Goal: Transaction & Acquisition: Book appointment/travel/reservation

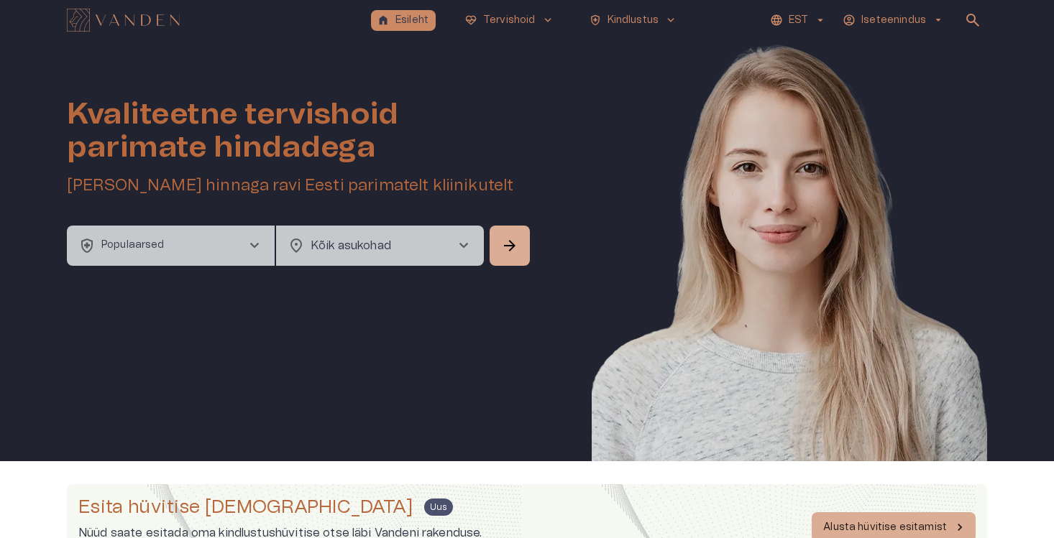
click at [686, 29] on div "home Esileht ecg_heart Tervishoid keyboard_arrow_down health_and_safety Kindlus…" at bounding box center [527, 20] width 920 height 29
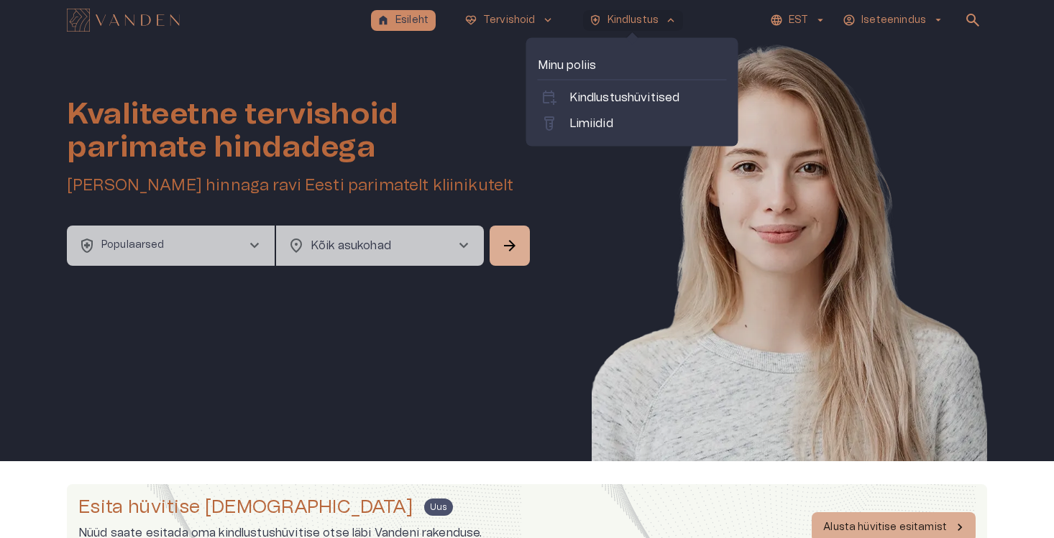
click at [627, 25] on p "Kindlustus" at bounding box center [633, 20] width 52 height 15
click at [593, 91] on p "Kindlustushüvitised" at bounding box center [624, 97] width 111 height 17
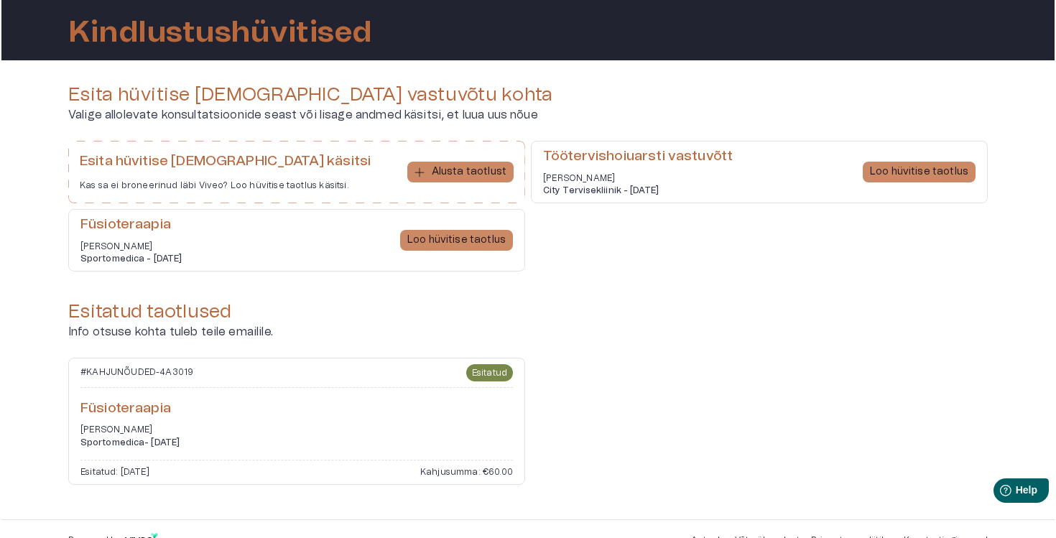
scroll to position [89, 0]
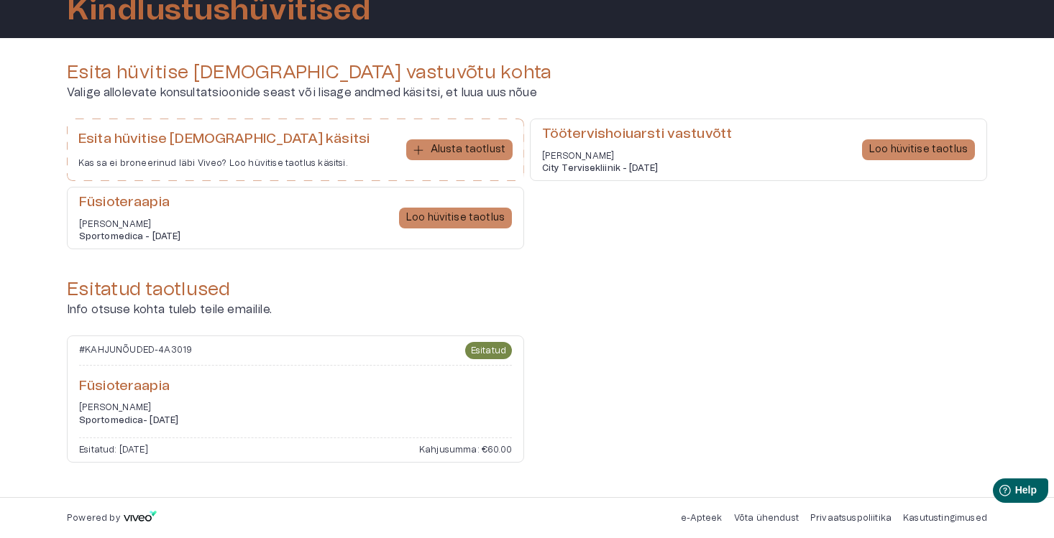
click at [658, 134] on h6 "Töötervishoiuarsti vastuvõtt" at bounding box center [637, 134] width 190 height 19
click at [650, 134] on h6 "Töötervishoiuarsti vastuvõtt" at bounding box center [637, 134] width 190 height 19
click at [643, 203] on div "Esita hüvitise taotlus käsitsi Kas sa ei broneerinud läbi Viveo? Loo hüvitise t…" at bounding box center [527, 190] width 920 height 142
click at [241, 354] on div "# KAHJUNÕUDED - 4A3019 Esitatud" at bounding box center [295, 354] width 433 height 24
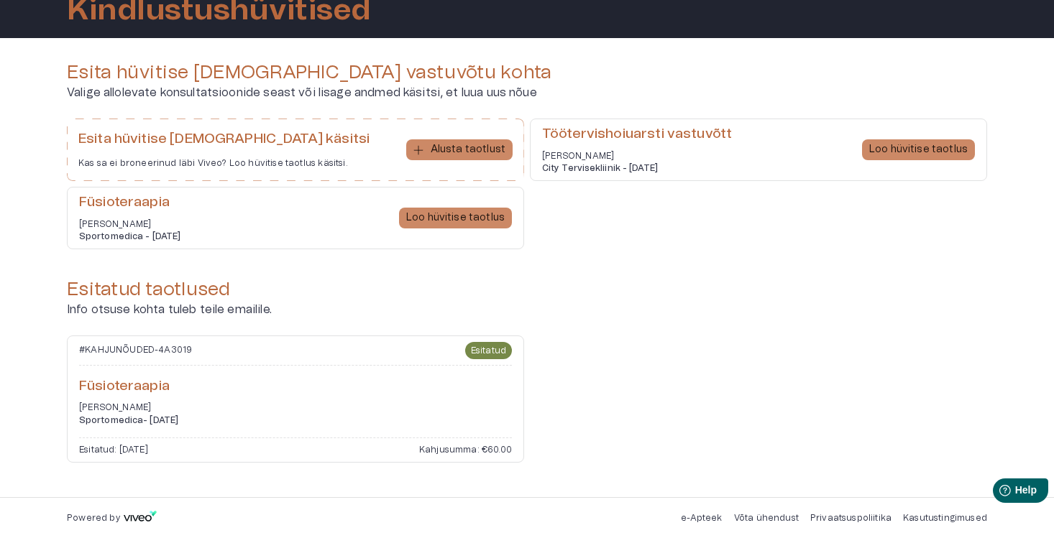
click at [134, 386] on h6 "Füsioteraapia" at bounding box center [295, 386] width 433 height 19
click at [281, 233] on div "Füsioteraapia Jörgen Puis Sportomedica - 21 mai 2025 Loo hüvitise taotlus" at bounding box center [295, 218] width 457 height 63
click at [452, 219] on p "Loo hüvitise taotlus" at bounding box center [455, 218] width 98 height 15
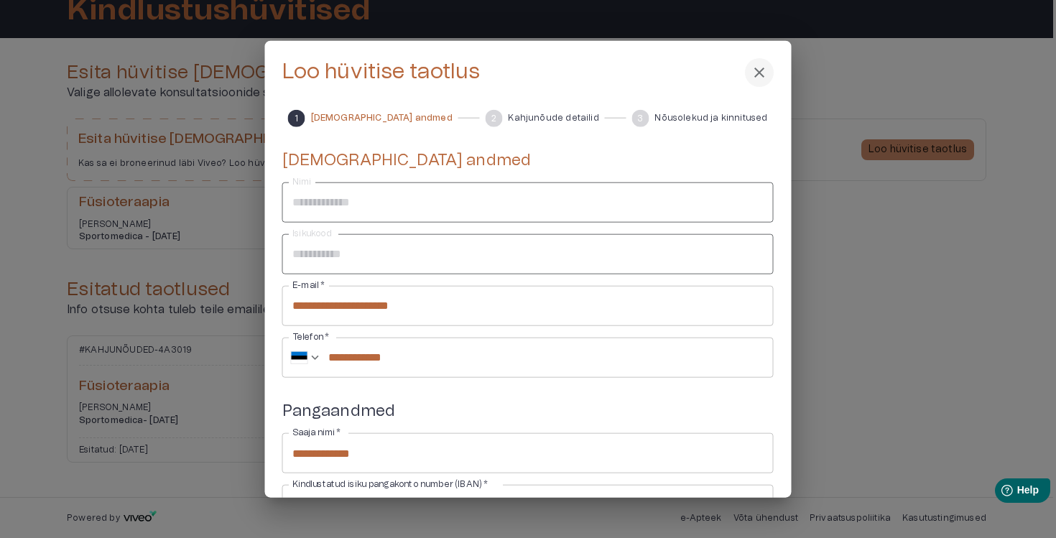
scroll to position [143, 0]
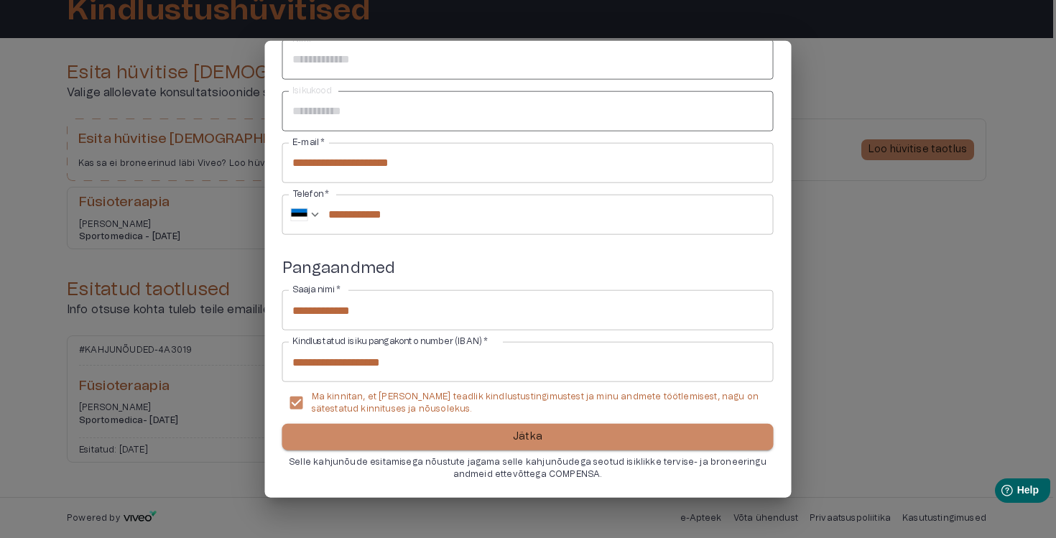
click at [485, 439] on button "Jätka" at bounding box center [528, 437] width 492 height 27
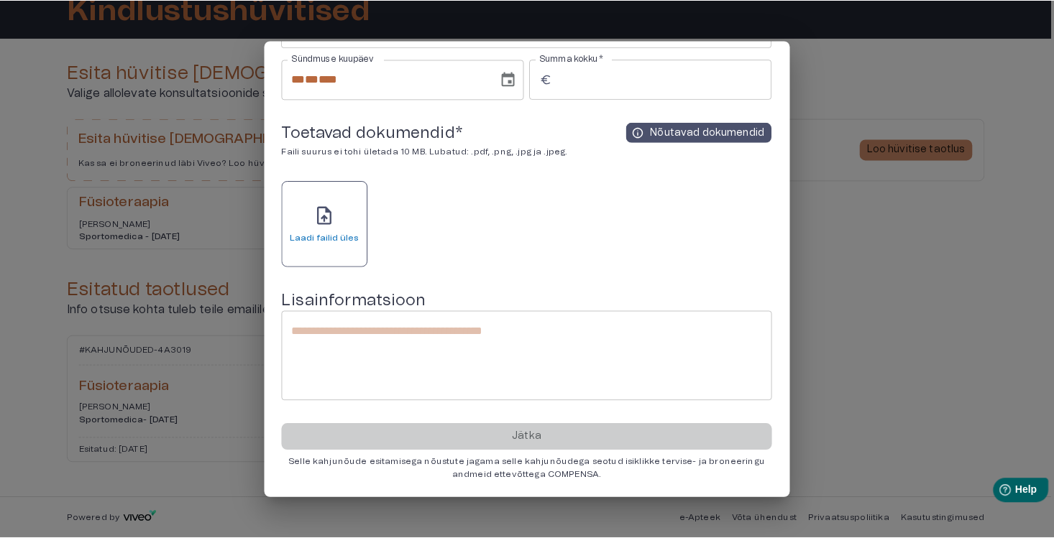
scroll to position [0, 0]
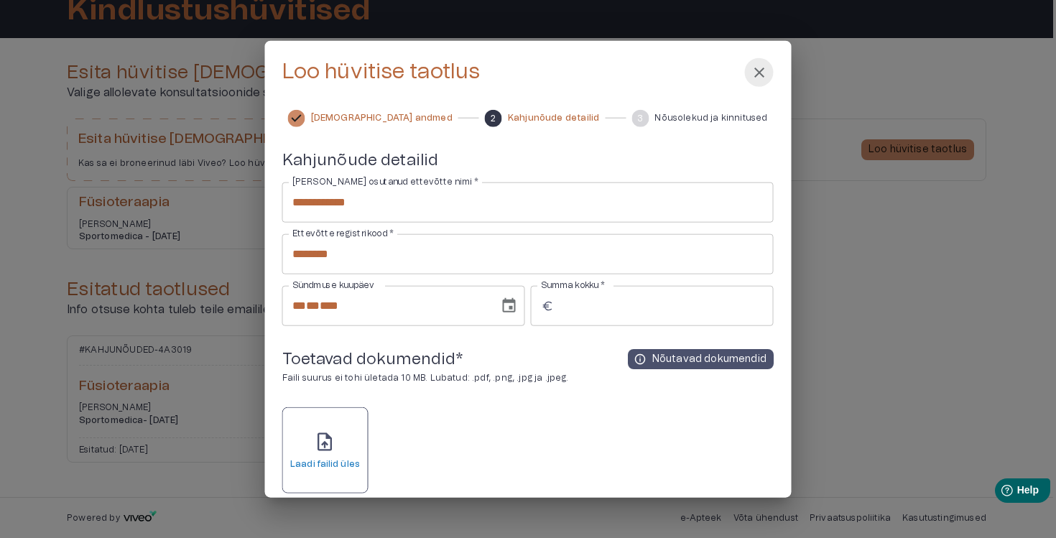
click at [751, 73] on span "close" at bounding box center [759, 71] width 17 height 17
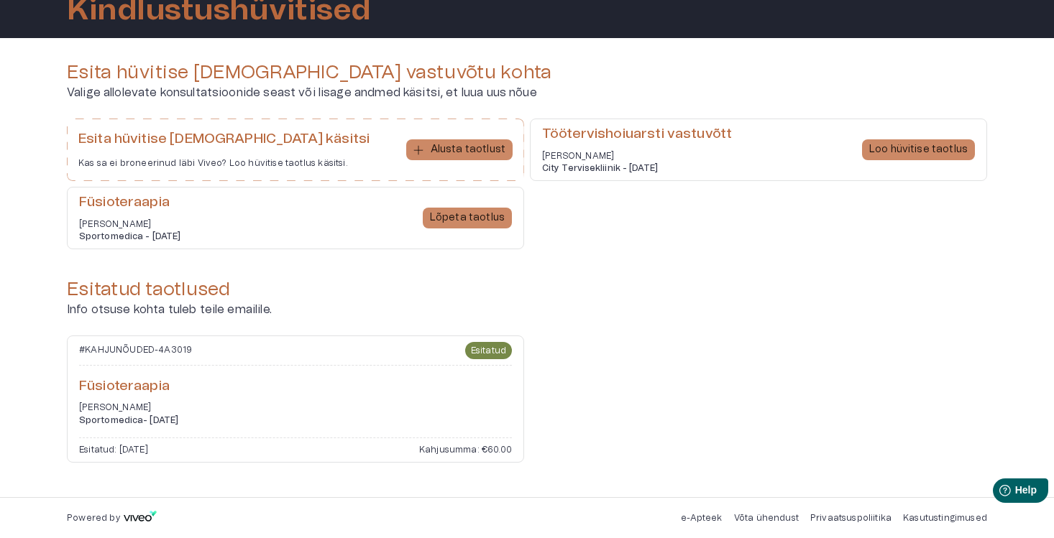
click at [625, 278] on h4 "Esitatud taotlused" at bounding box center [527, 289] width 920 height 23
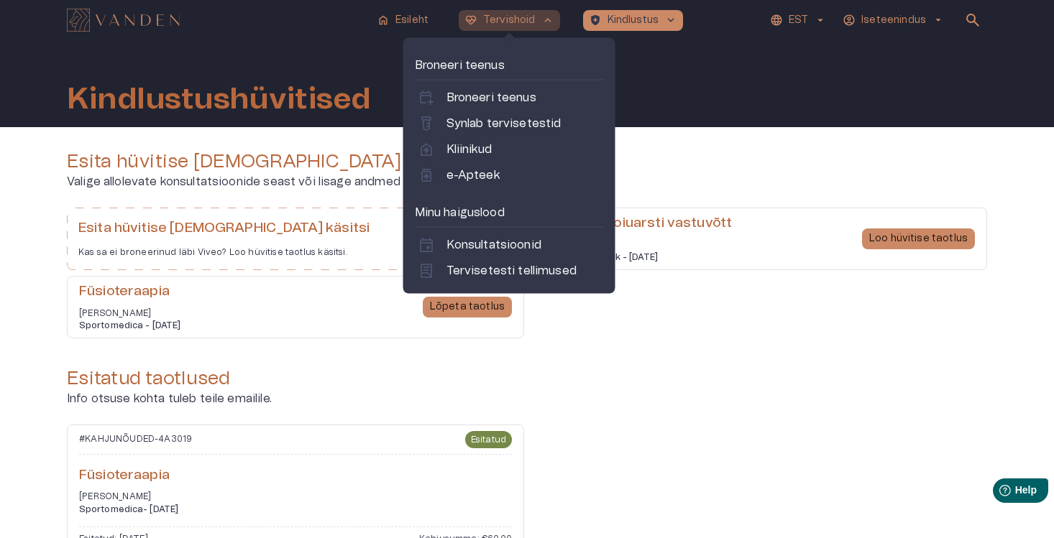
click at [519, 27] on p "Tervishoid" at bounding box center [509, 20] width 52 height 15
click at [489, 247] on p "Konsultatsioonid" at bounding box center [493, 244] width 95 height 17
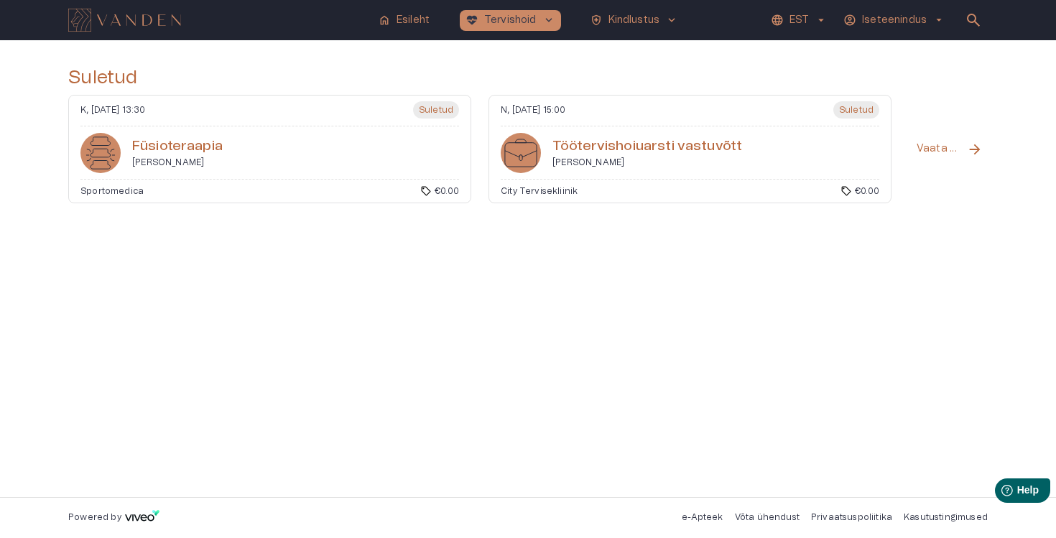
click at [400, 160] on div "Fü­sioter­aapia Jörgen Puis" at bounding box center [269, 153] width 379 height 40
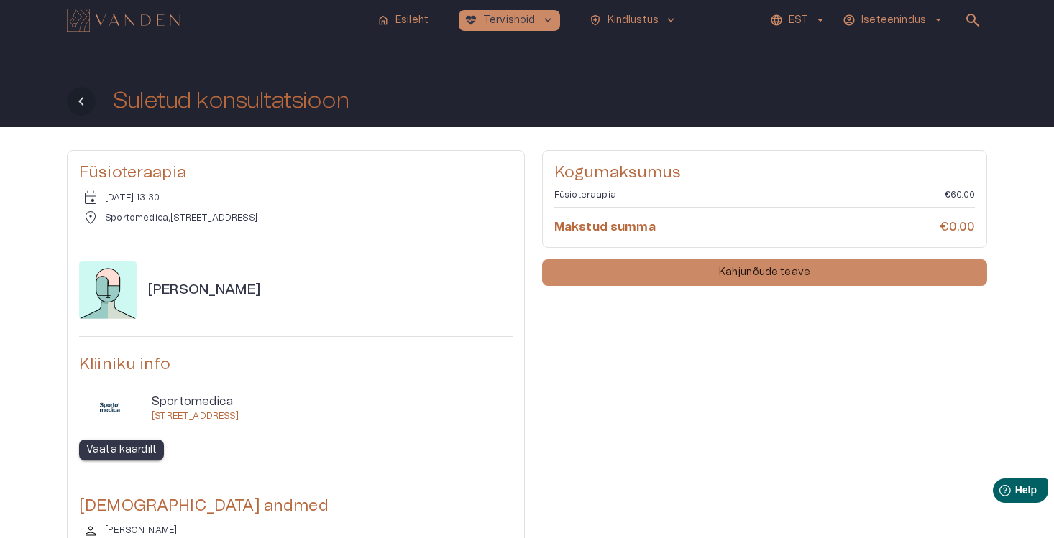
click at [74, 114] on button "Tagasi" at bounding box center [81, 101] width 29 height 29
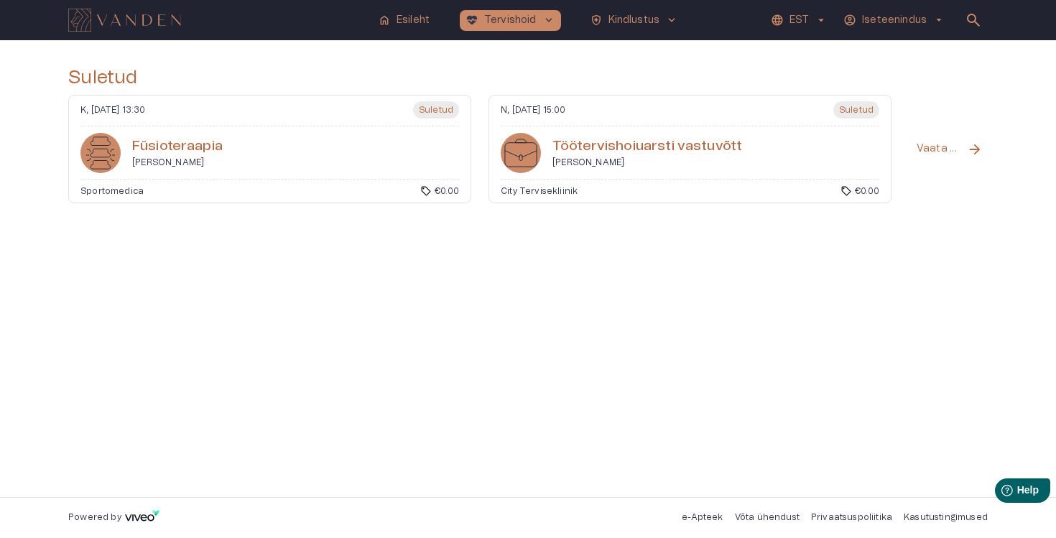
click at [757, 142] on div "Tööter­vishoiuarsti vas­tu­võtt Irina Predko" at bounding box center [690, 153] width 379 height 40
click at [397, 178] on div "K, 21 mai 2025 @ 13:30 Suletud Fü­sioter­aapia Jörgen Puis Sportomedica sell €0…" at bounding box center [269, 149] width 403 height 109
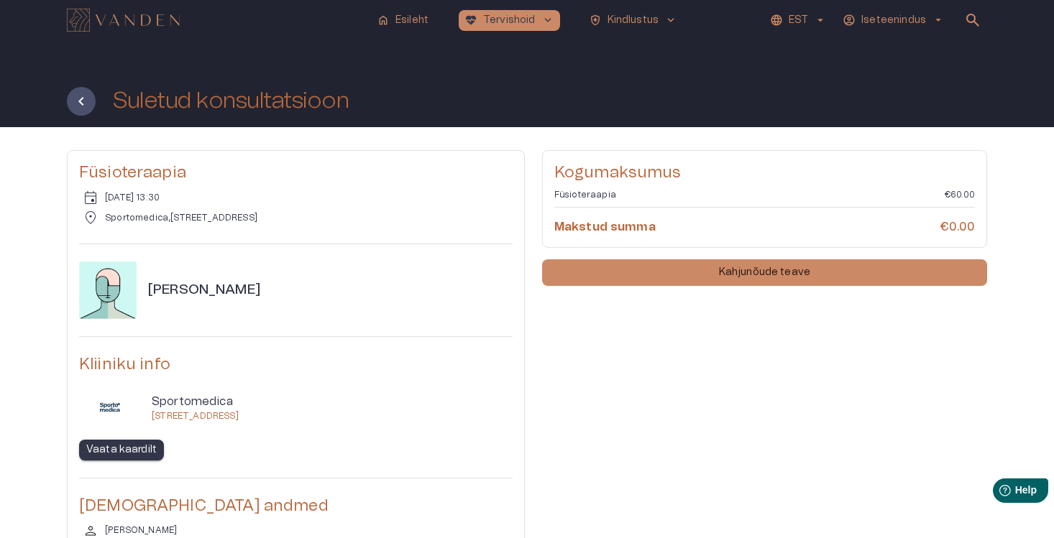
scroll to position [161, 0]
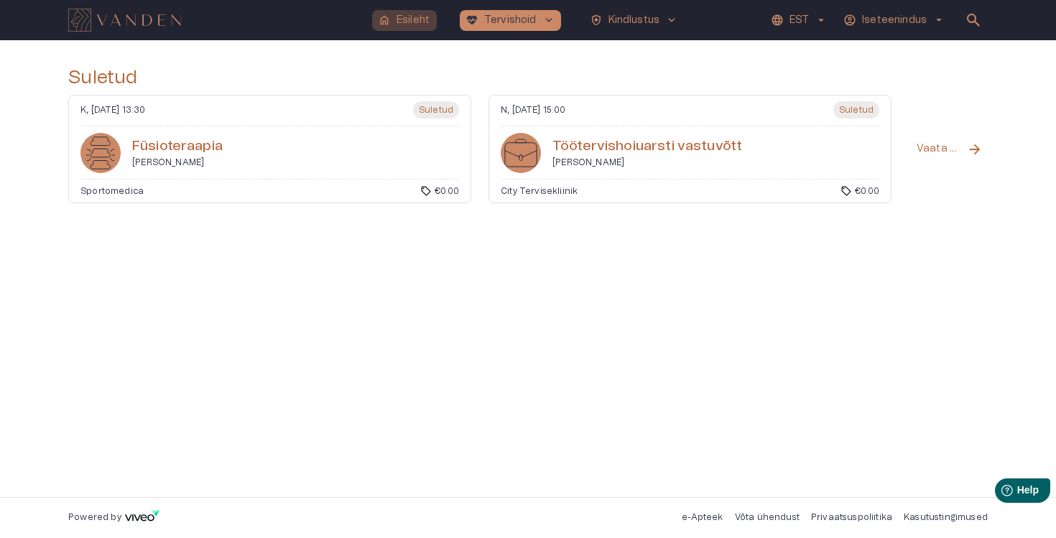
click at [421, 20] on p "Esileht" at bounding box center [413, 20] width 33 height 15
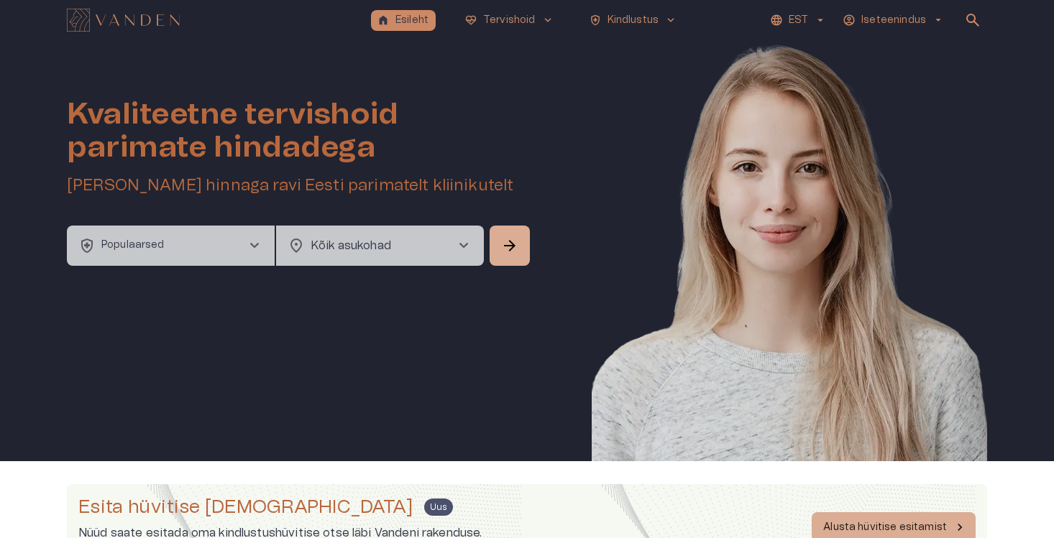
click at [197, 234] on button "health_and_safety Populaarsed chevron_right" at bounding box center [171, 246] width 208 height 40
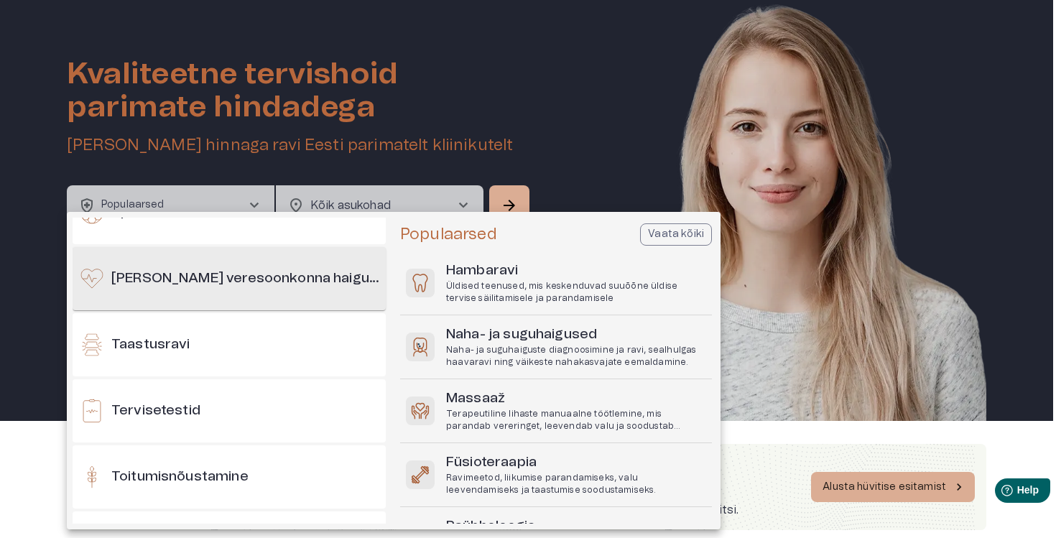
scroll to position [1276, 0]
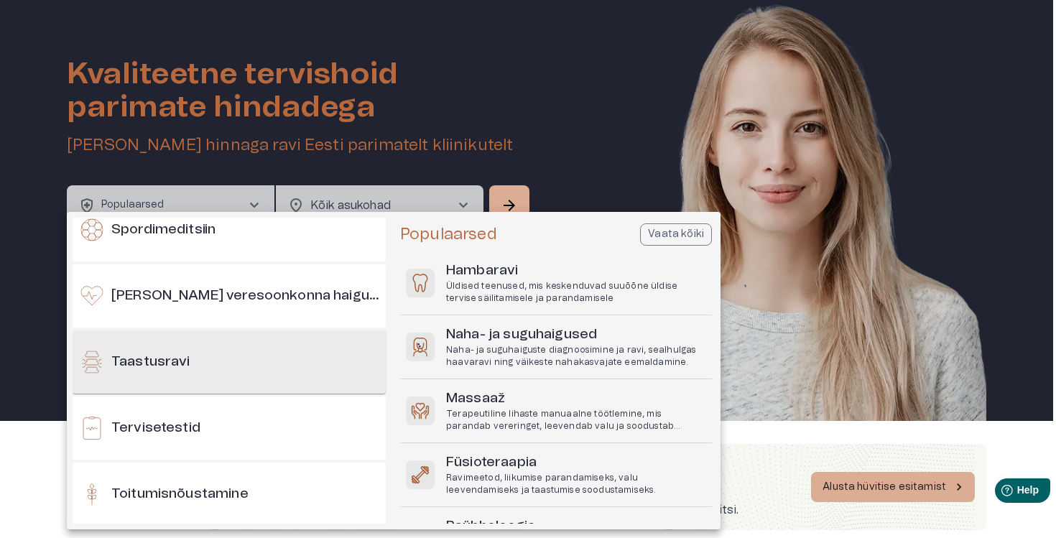
click at [218, 378] on div "Taastusravi" at bounding box center [229, 362] width 313 height 63
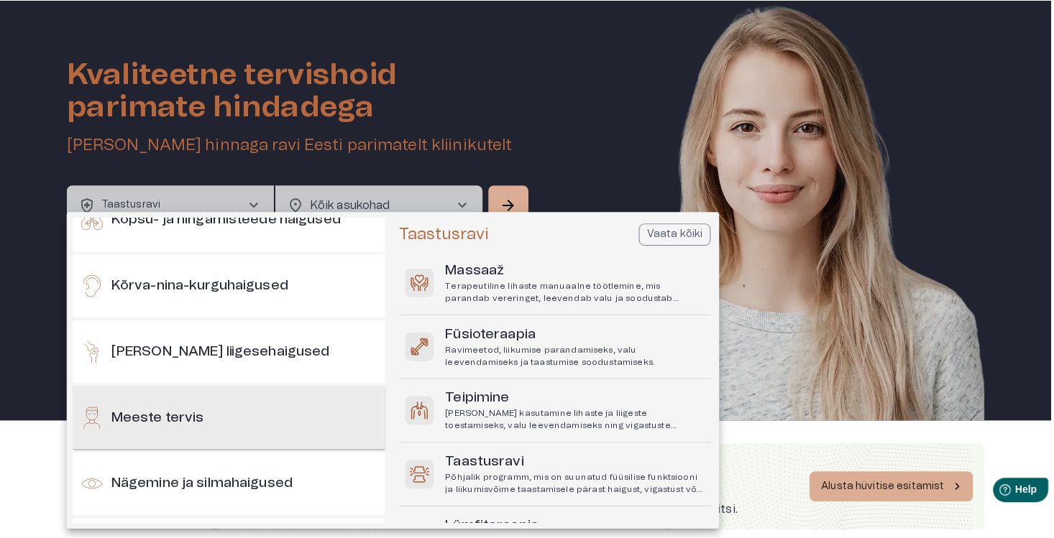
scroll to position [432, 0]
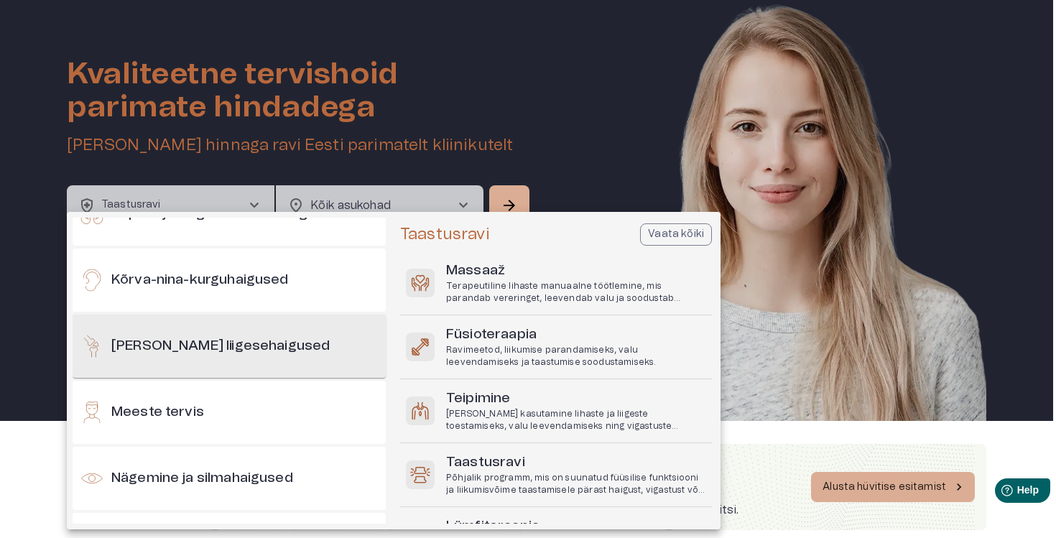
click at [190, 338] on h6 "[PERSON_NAME] liigesehaigused" at bounding box center [220, 346] width 218 height 19
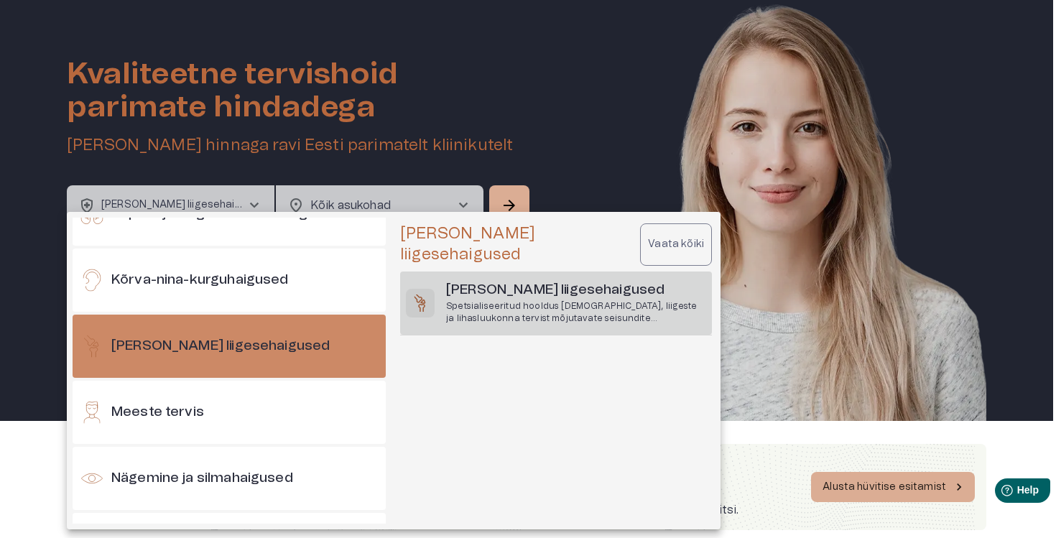
click at [598, 300] on p "Spetsialiseeritud hooldus [DEMOGRAPHIC_DATA], liigeste ja lihasluukonna tervist…" at bounding box center [576, 312] width 260 height 24
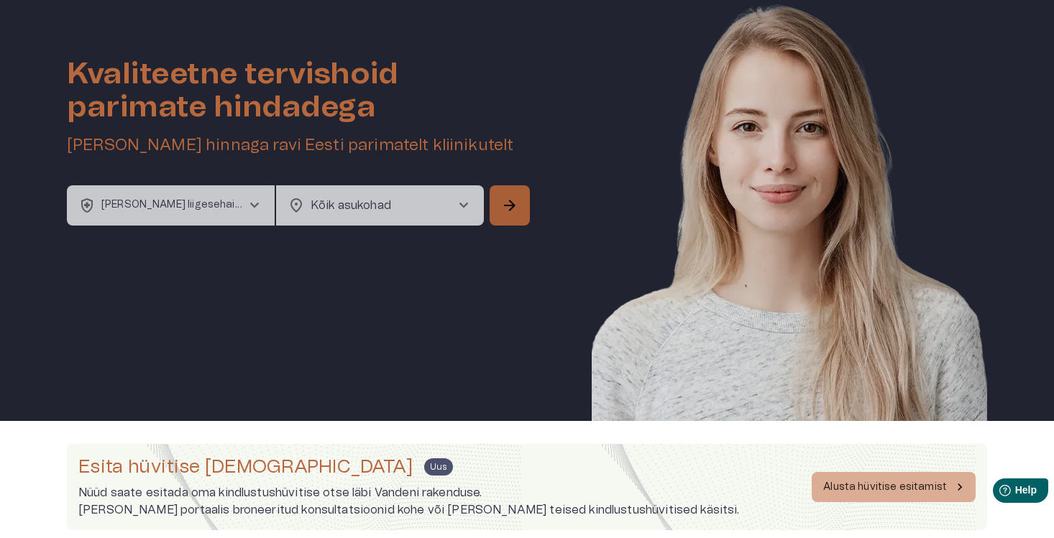
click at [507, 206] on span "arrow_forward" at bounding box center [509, 205] width 17 height 17
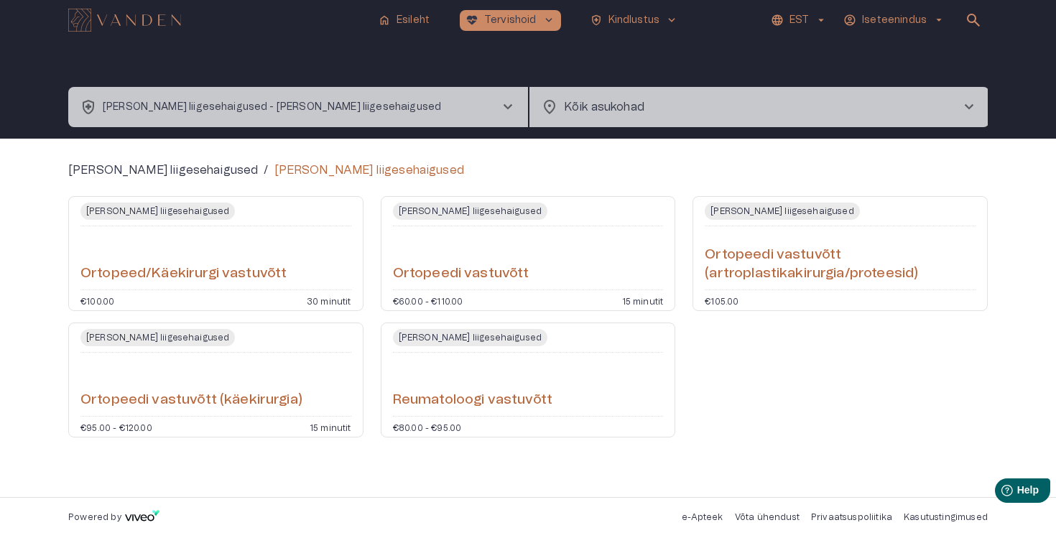
click at [516, 252] on div "Ortopeedi vastuvõtt" at bounding box center [528, 258] width 271 height 52
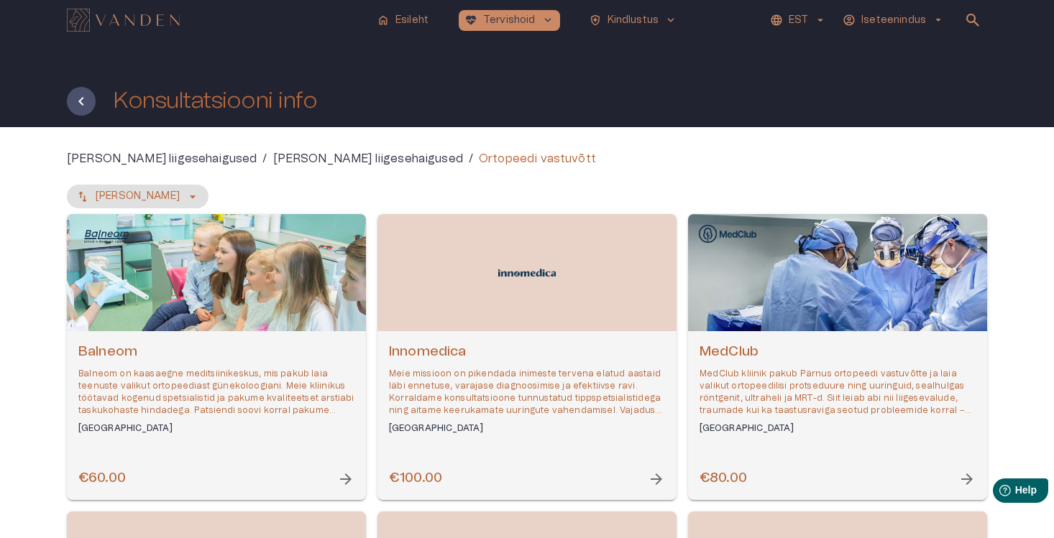
click at [459, 251] on div "Open selected supplier available booking dates" at bounding box center [526, 272] width 299 height 117
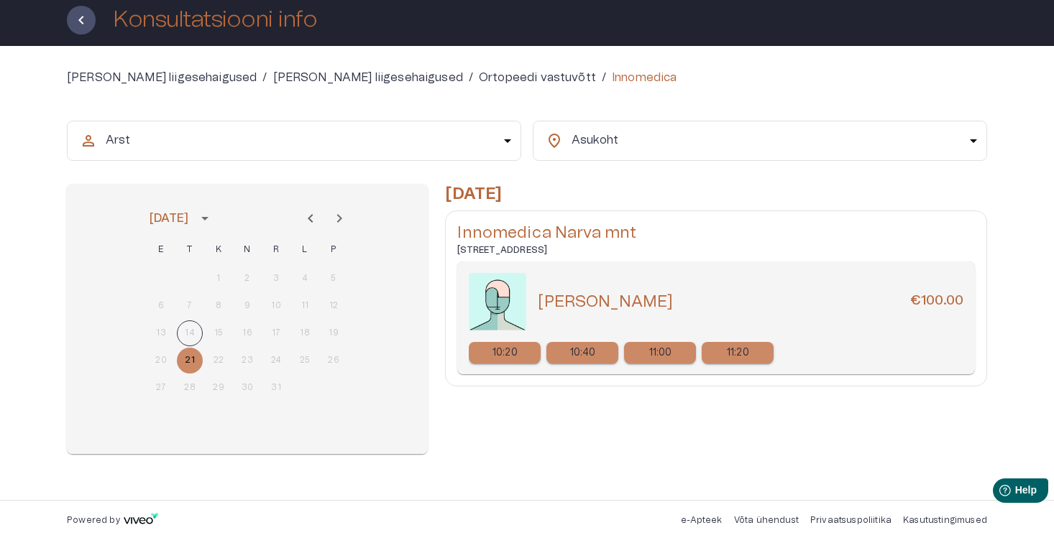
scroll to position [84, 0]
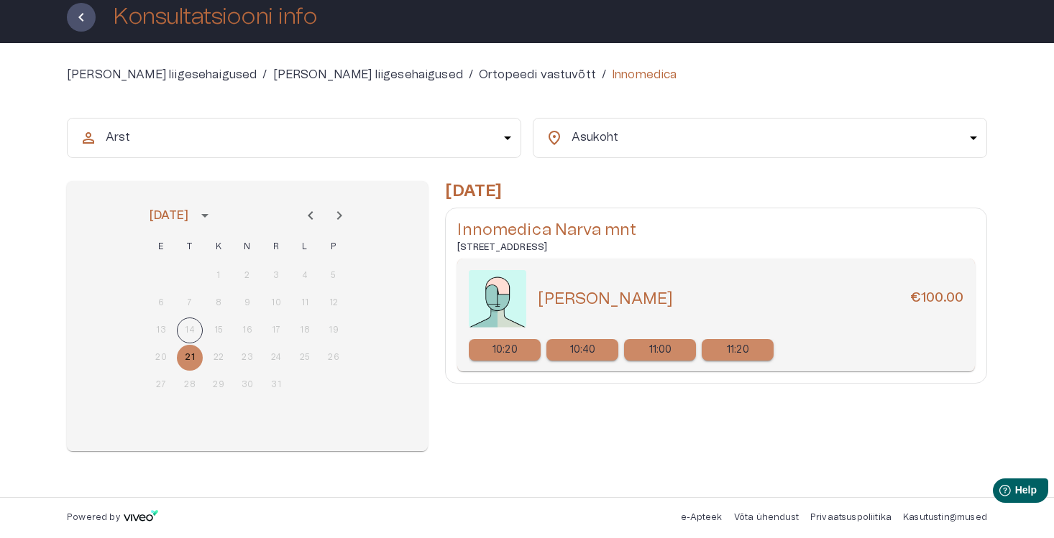
click at [514, 354] on p "10:20" at bounding box center [504, 350] width 25 height 15
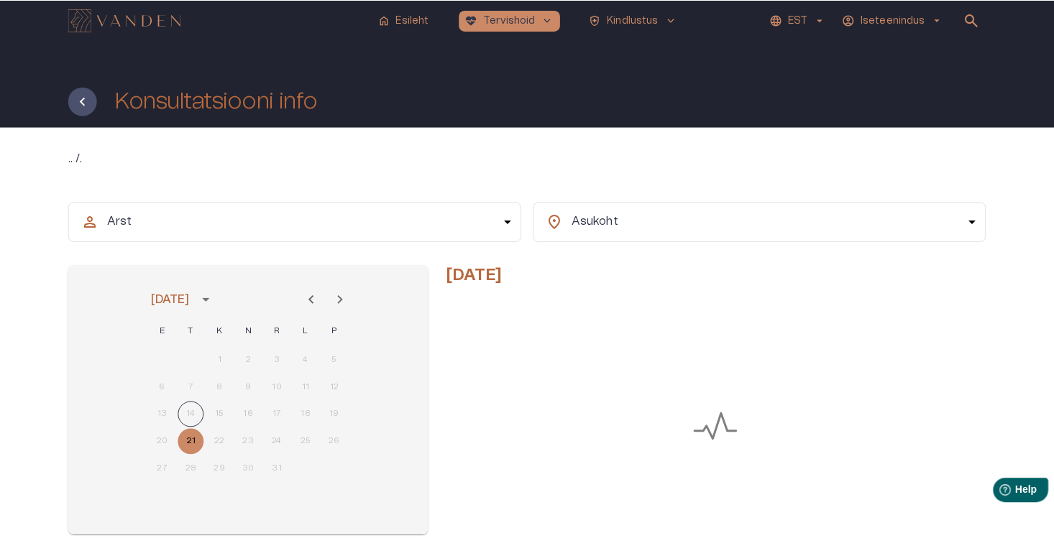
scroll to position [84, 0]
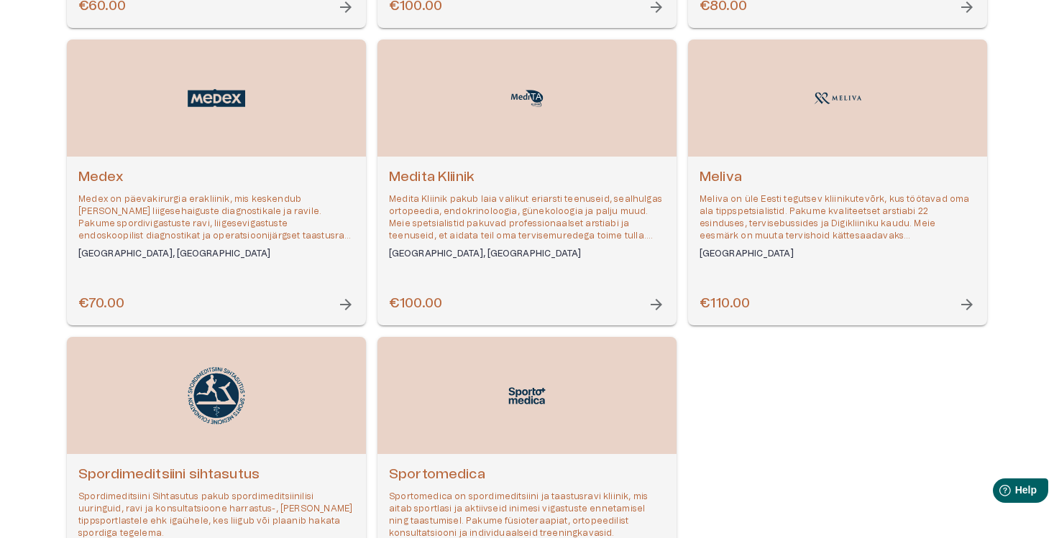
scroll to position [446, 0]
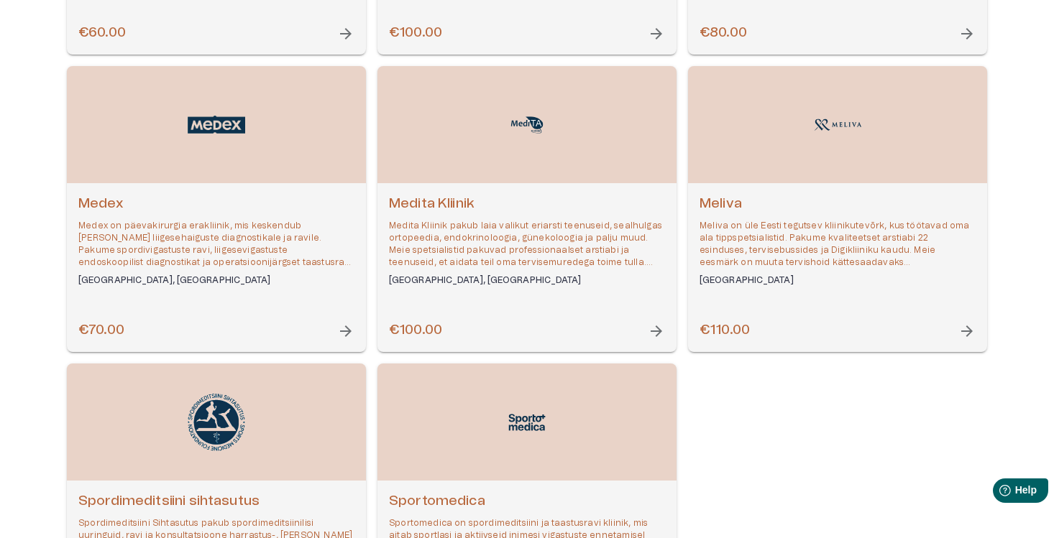
click at [832, 153] on div "Open selected supplier available booking dates" at bounding box center [837, 124] width 299 height 117
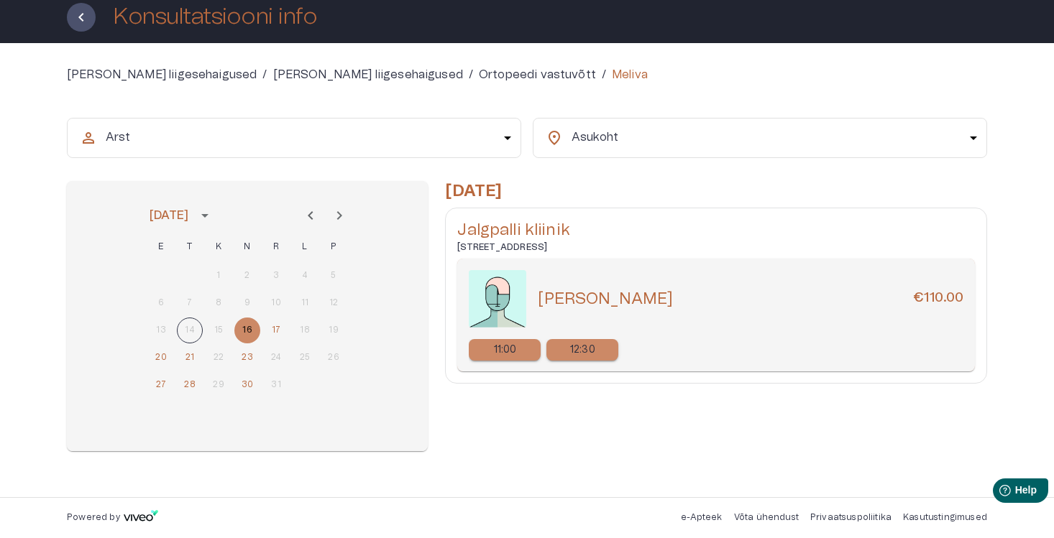
scroll to position [84, 0]
click at [515, 352] on p "11:00" at bounding box center [505, 350] width 23 height 15
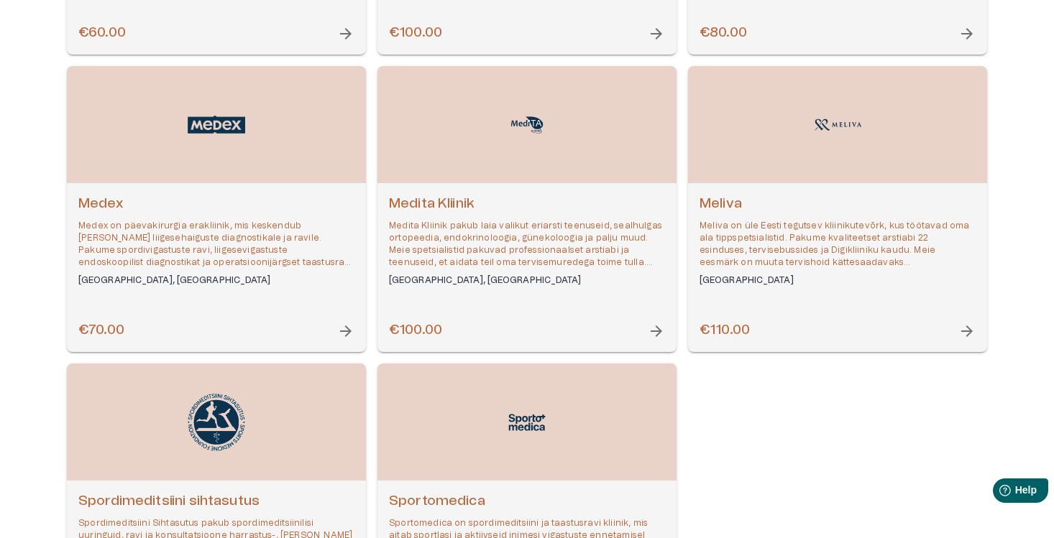
scroll to position [601, 0]
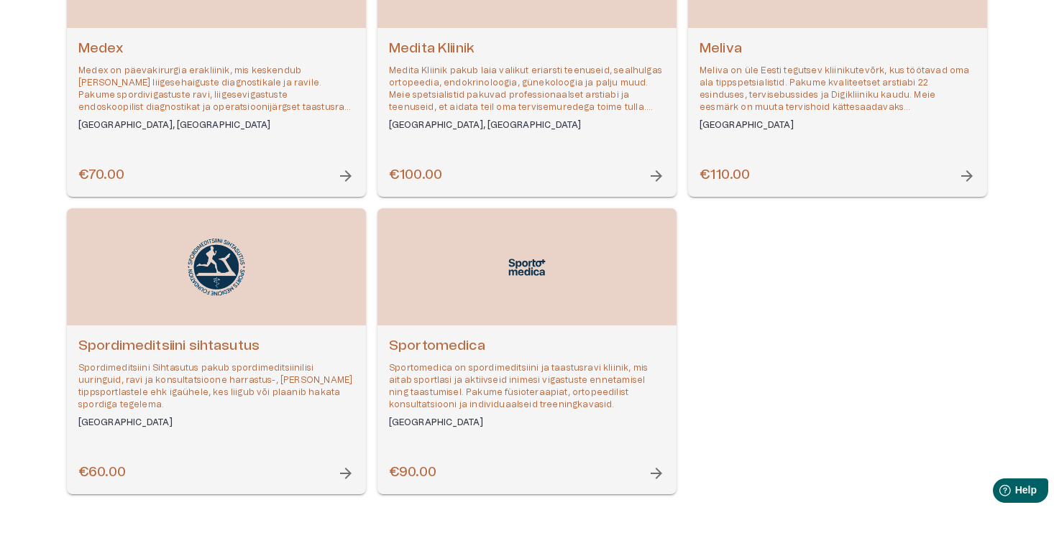
click at [259, 280] on div "Open selected supplier available booking dates" at bounding box center [216, 266] width 299 height 117
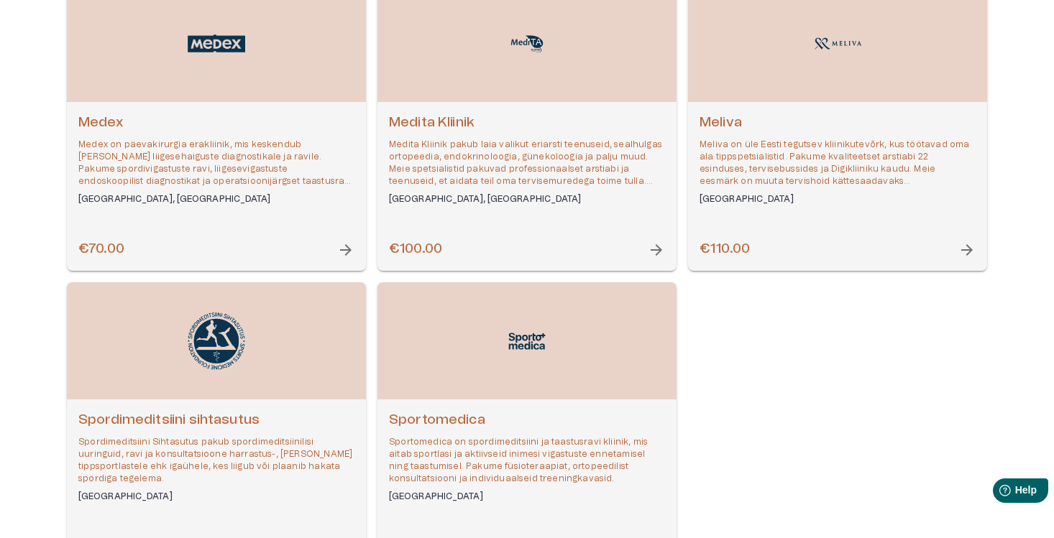
scroll to position [458, 0]
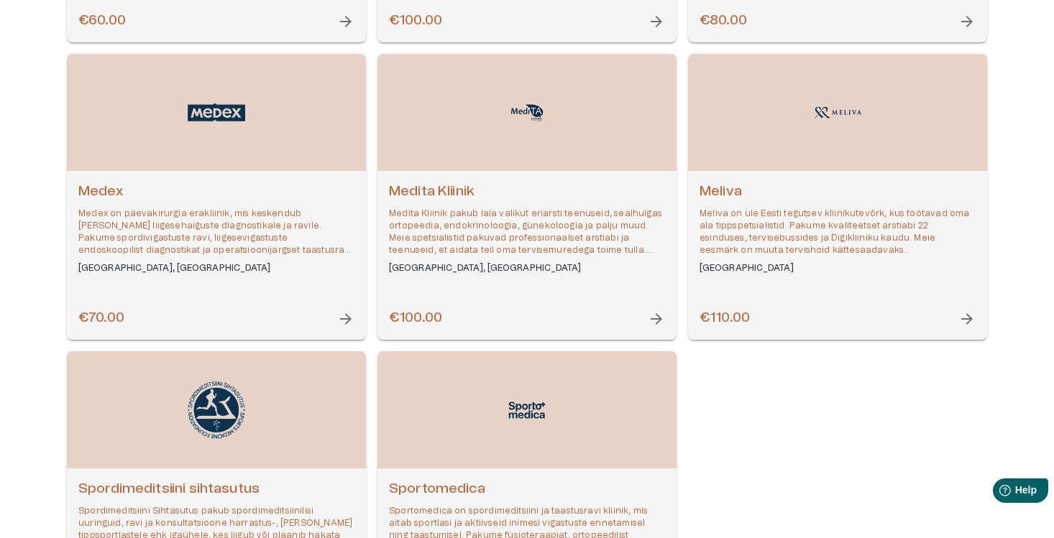
click at [270, 240] on p "Medex on päevakirurgia erakliinik, mis keskendub [PERSON_NAME] liigesehaiguste …" at bounding box center [216, 233] width 276 height 50
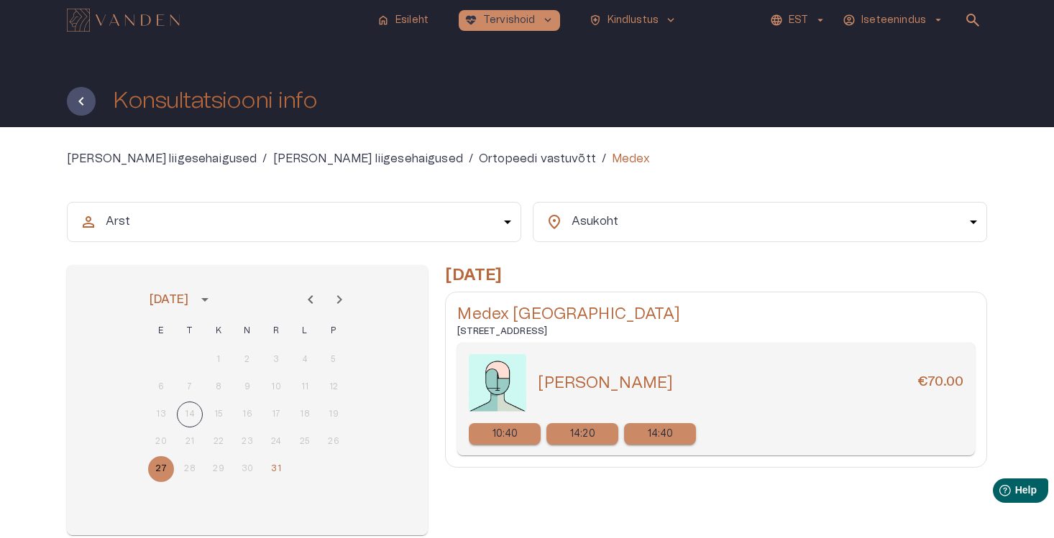
click at [586, 438] on p "14:20" at bounding box center [582, 434] width 25 height 15
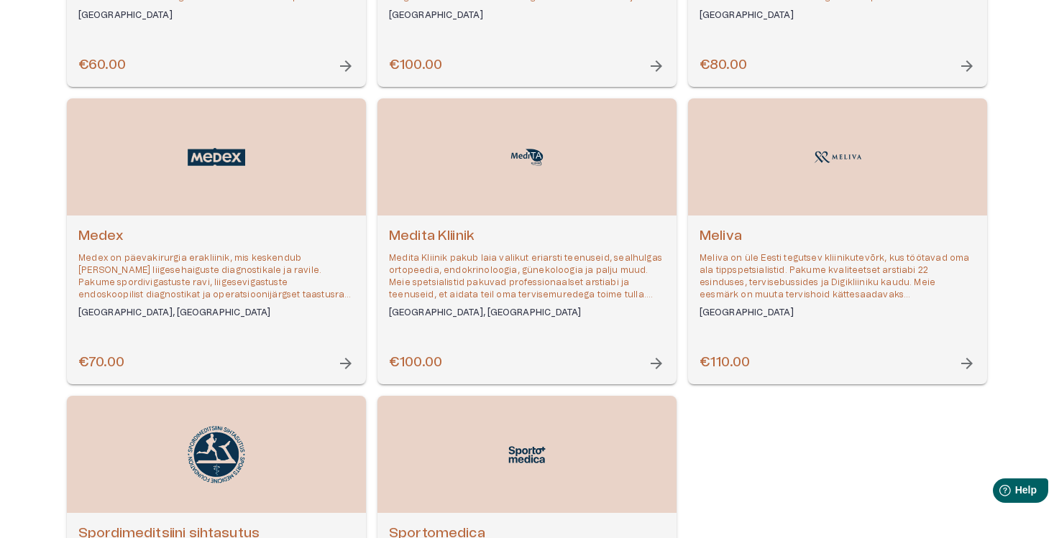
scroll to position [256, 0]
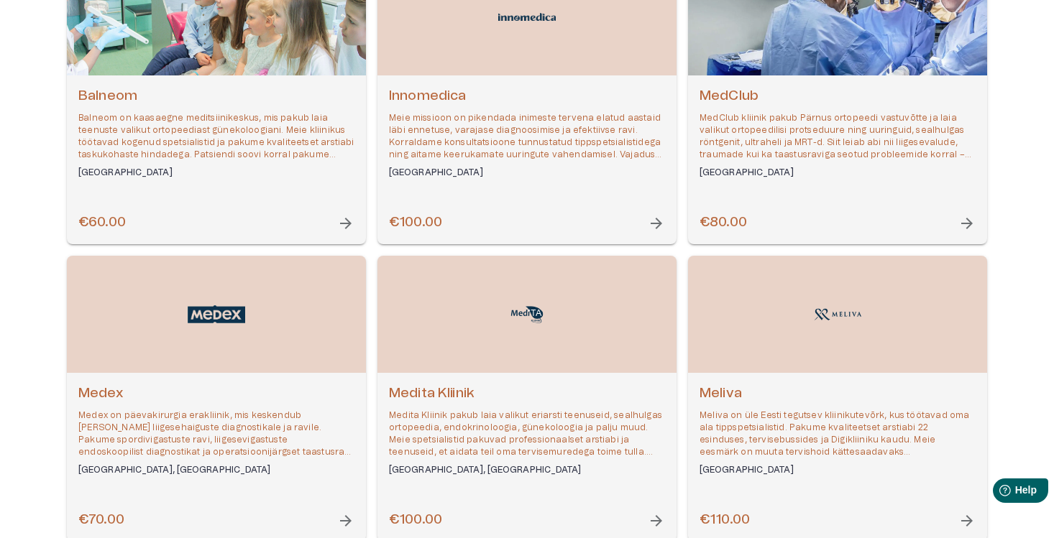
click at [616, 285] on div "Open selected supplier available booking dates" at bounding box center [526, 314] width 299 height 117
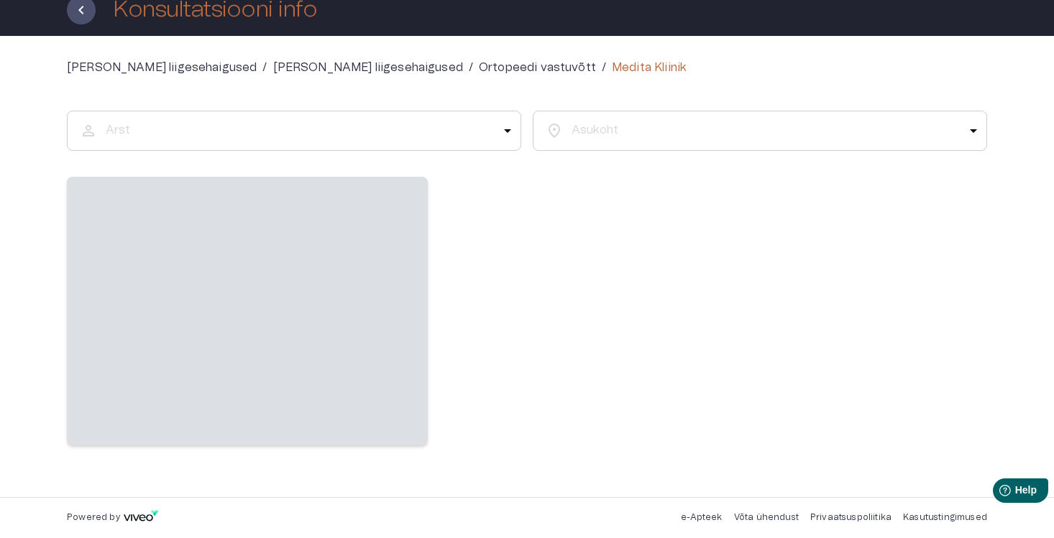
scroll to position [84, 0]
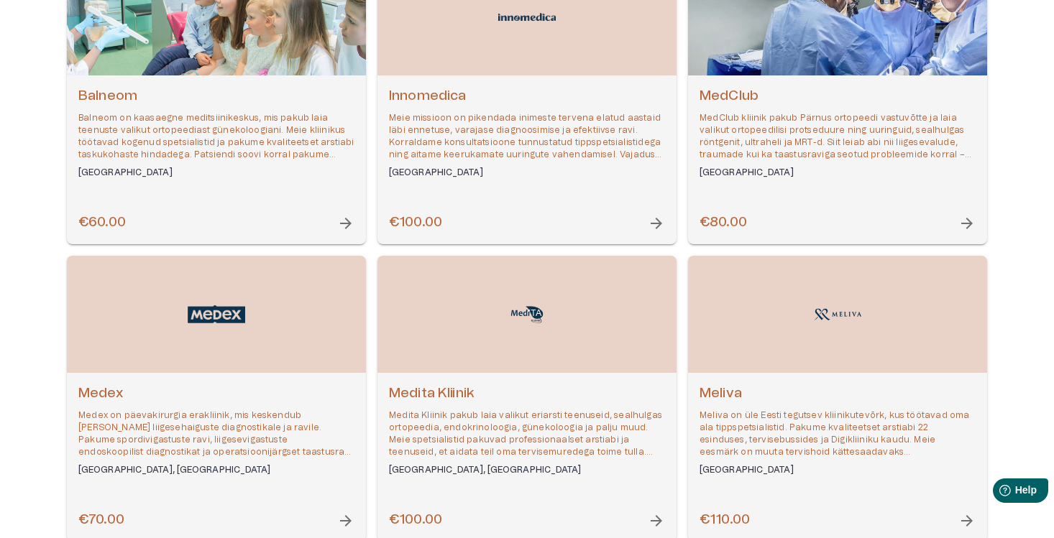
scroll to position [73, 0]
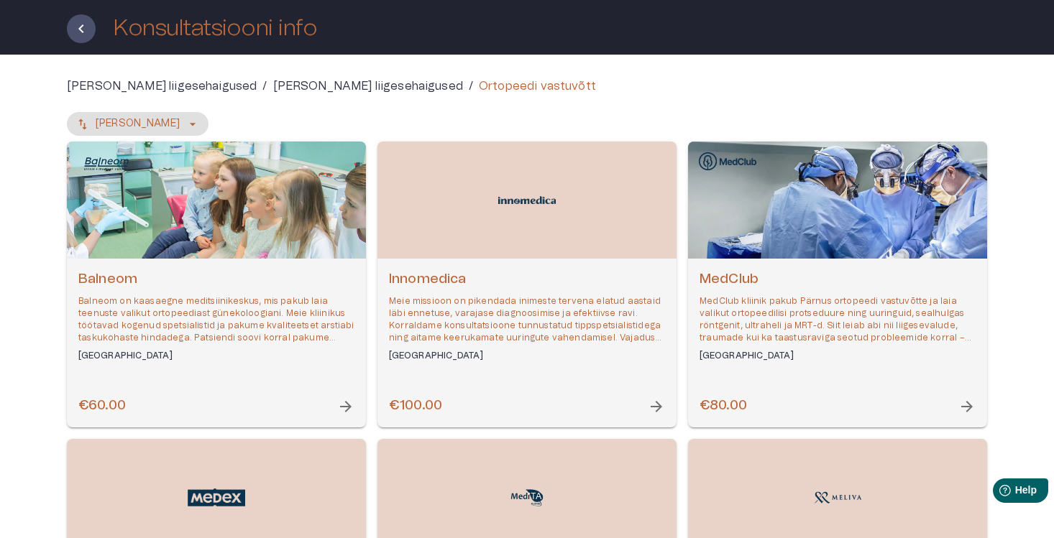
click at [190, 222] on div "Open selected supplier available booking dates" at bounding box center [216, 200] width 299 height 117
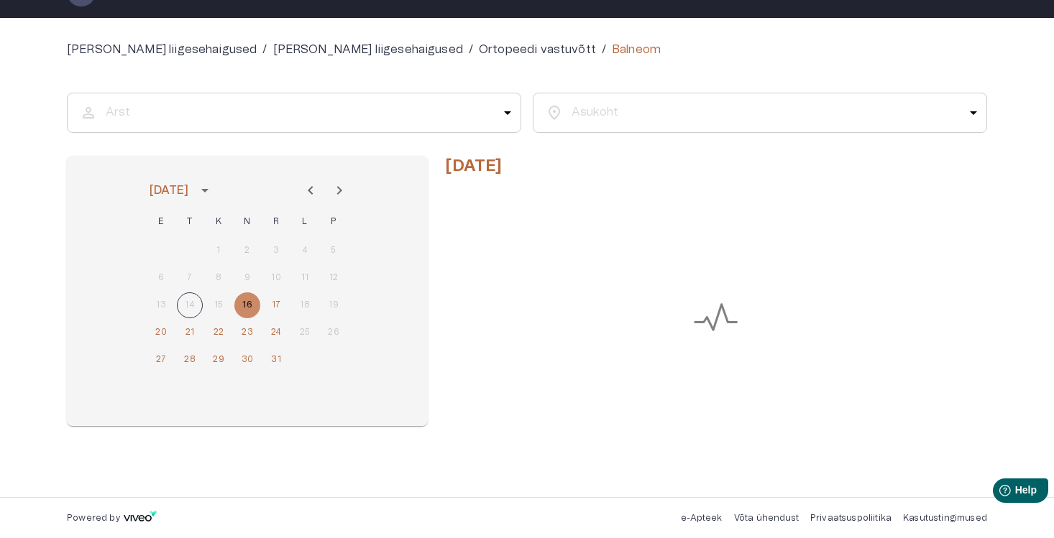
scroll to position [84, 0]
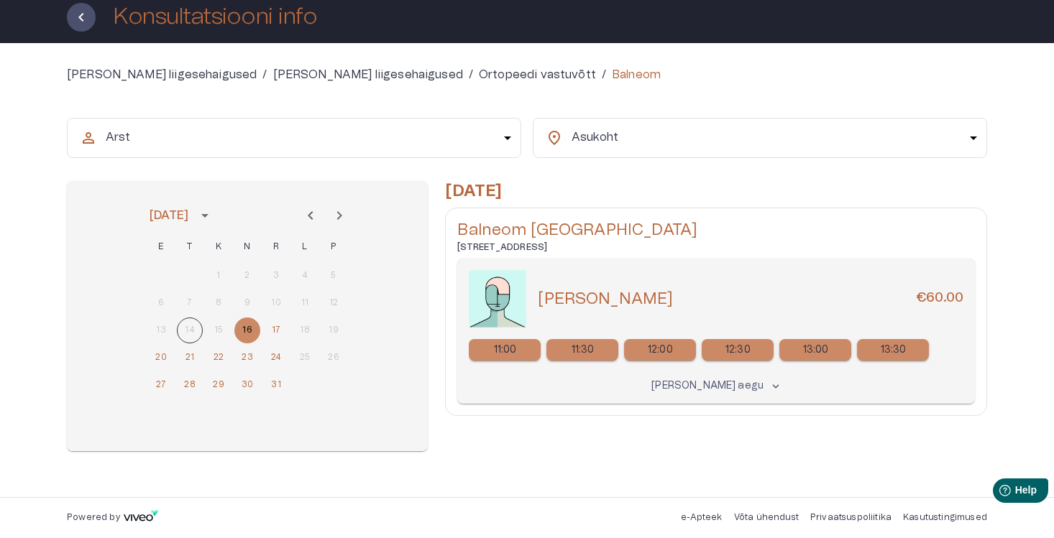
click at [597, 346] on div "11:30" at bounding box center [582, 350] width 72 height 22
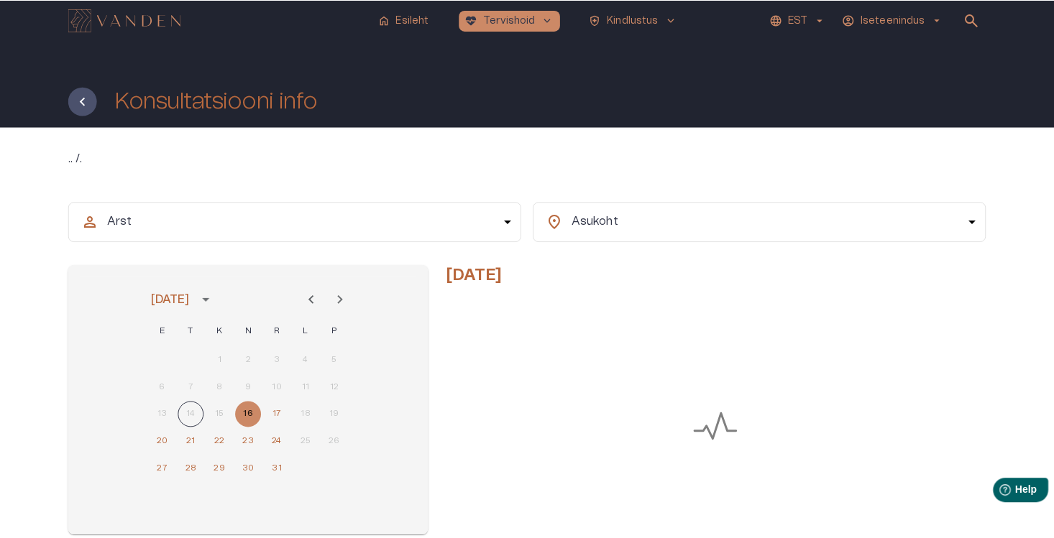
scroll to position [84, 0]
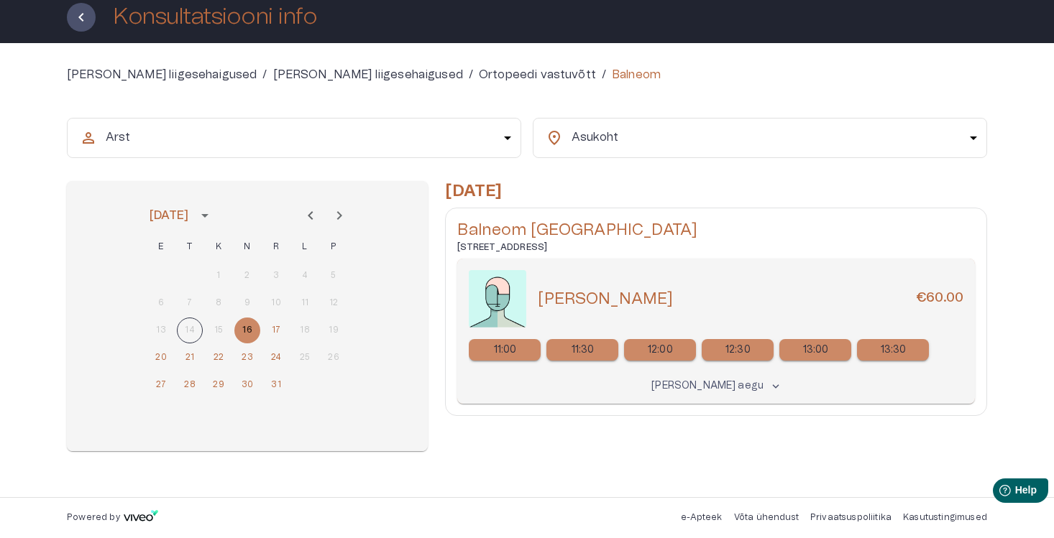
scroll to position [73, 0]
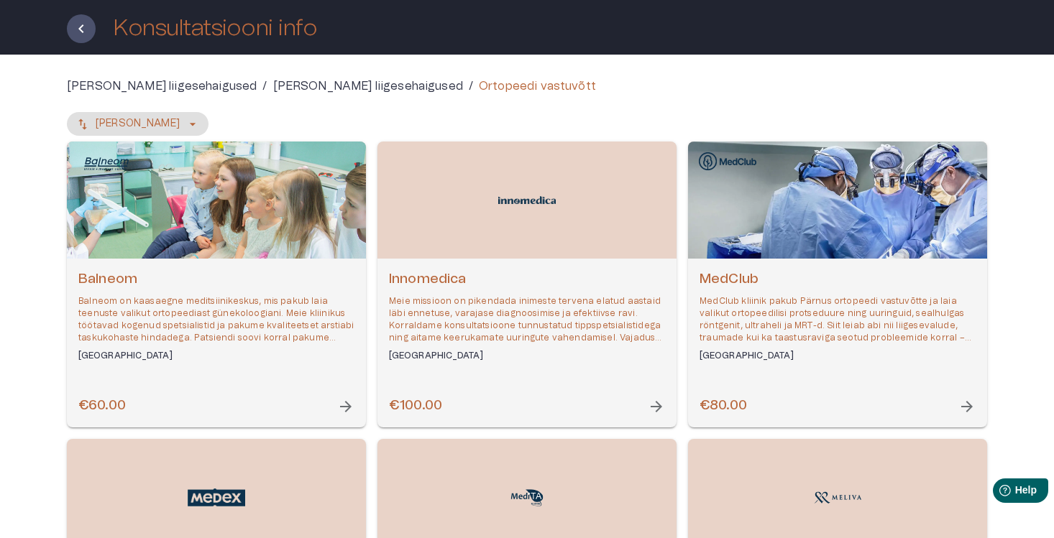
click at [764, 216] on div "Open selected supplier available booking dates" at bounding box center [837, 200] width 299 height 117
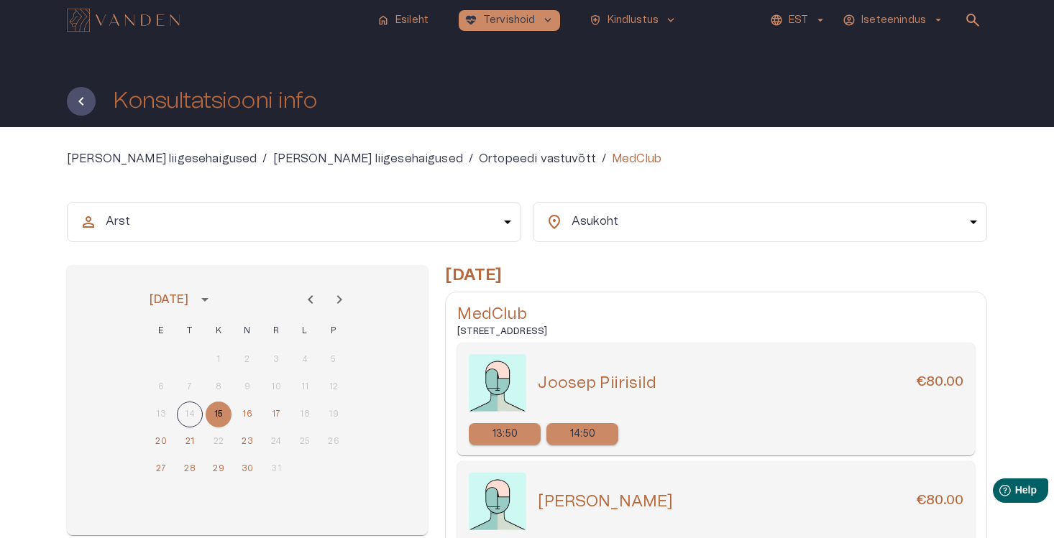
scroll to position [75, 0]
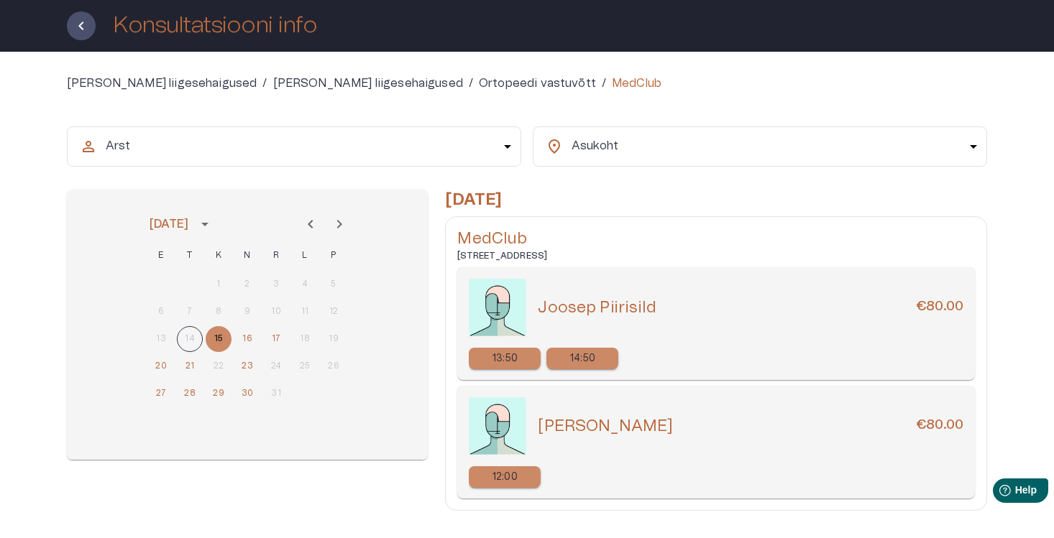
click at [519, 352] on div "13:50" at bounding box center [505, 359] width 72 height 22
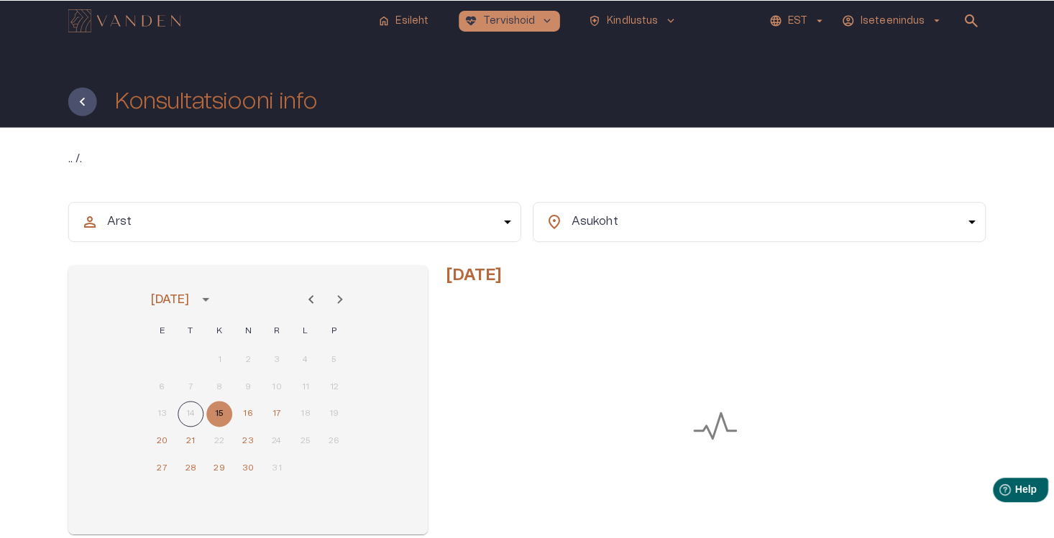
scroll to position [75, 0]
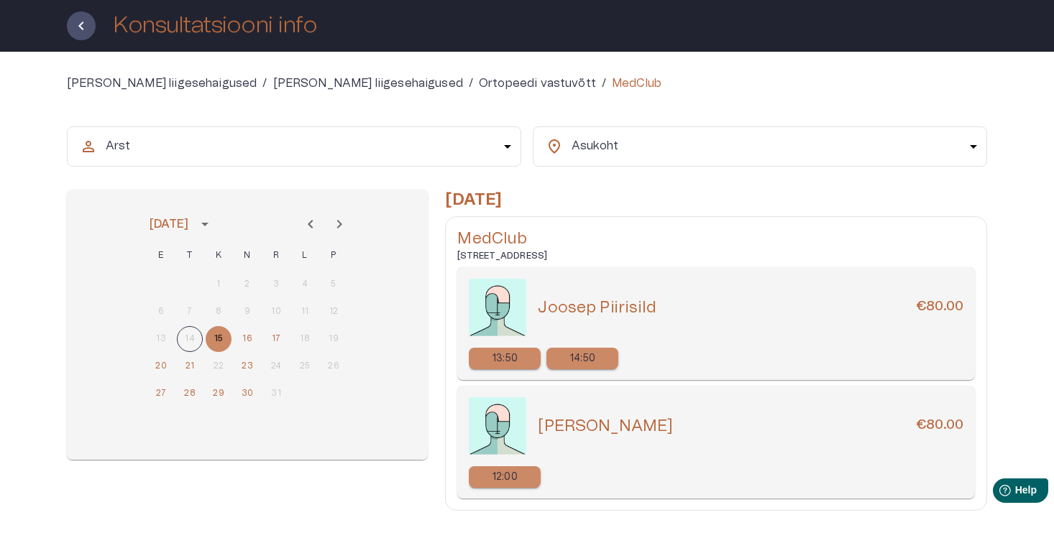
scroll to position [73, 0]
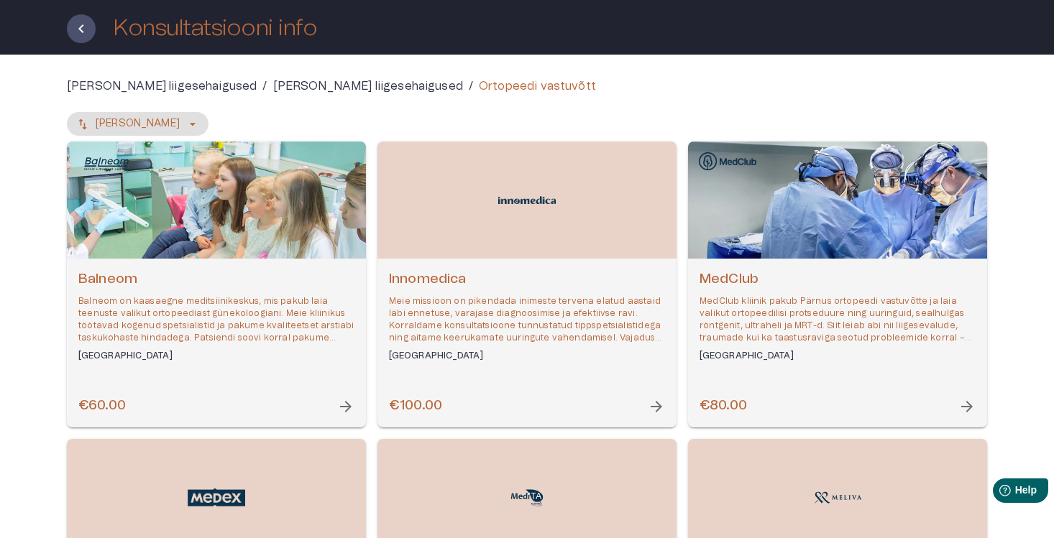
click at [543, 234] on div "Open selected supplier available booking dates" at bounding box center [526, 200] width 299 height 117
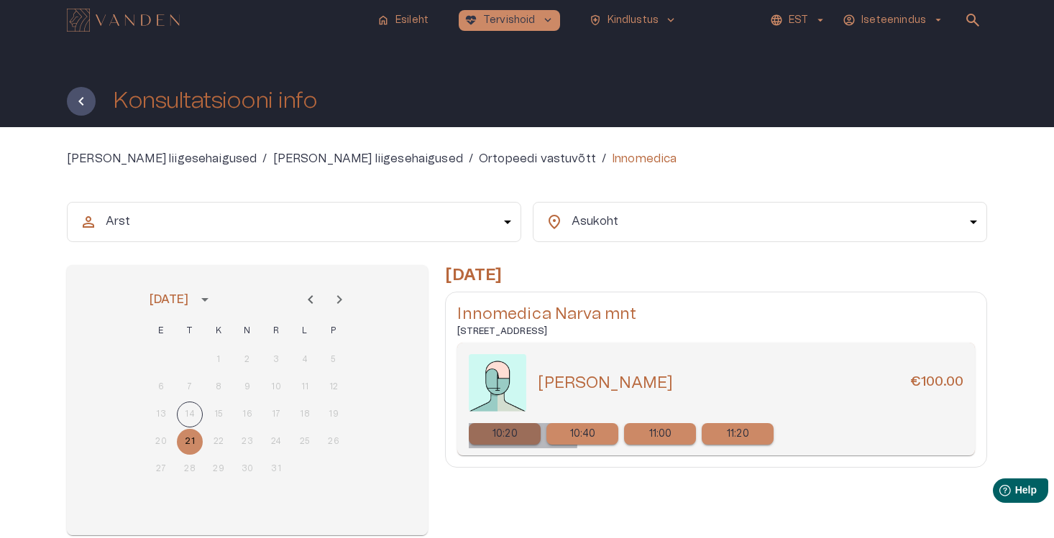
click at [520, 443] on div "10:20" at bounding box center [505, 434] width 72 height 22
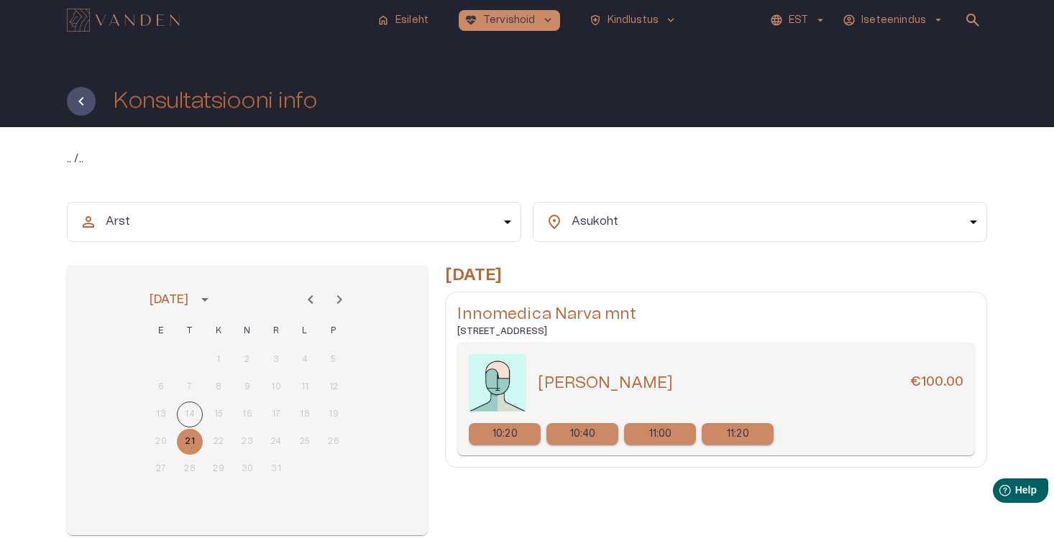
scroll to position [73, 0]
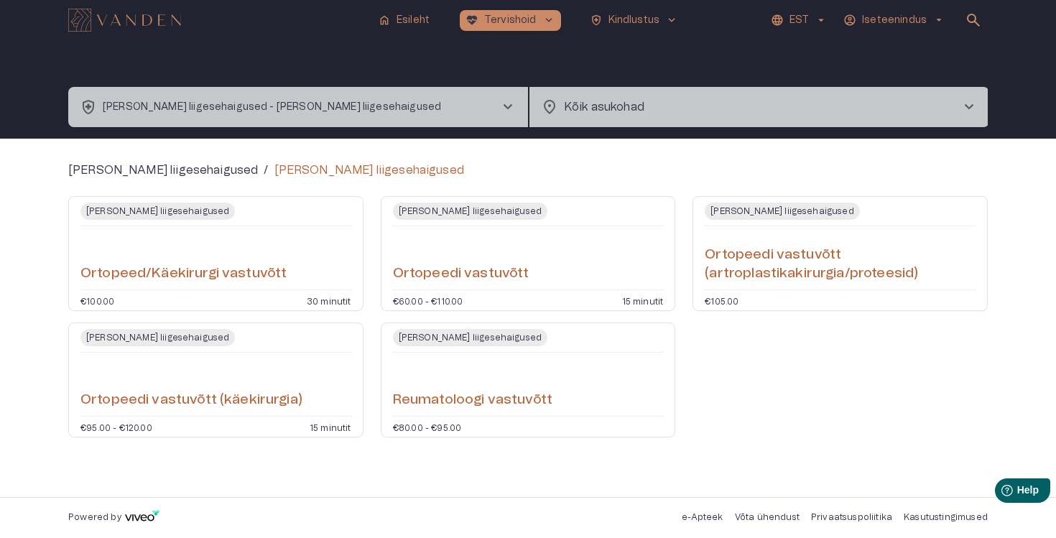
click at [742, 273] on h6 "Ortopeedi vastuvõtt (artroplastikakirurgia/proteesid)" at bounding box center [840, 265] width 271 height 38
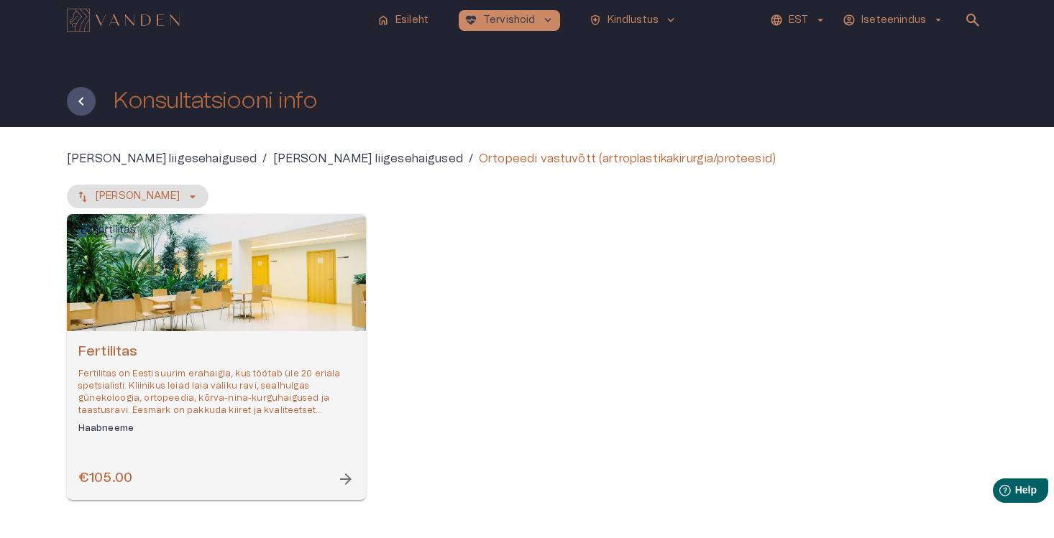
click at [167, 352] on h6 "Fertilitas" at bounding box center [216, 352] width 276 height 19
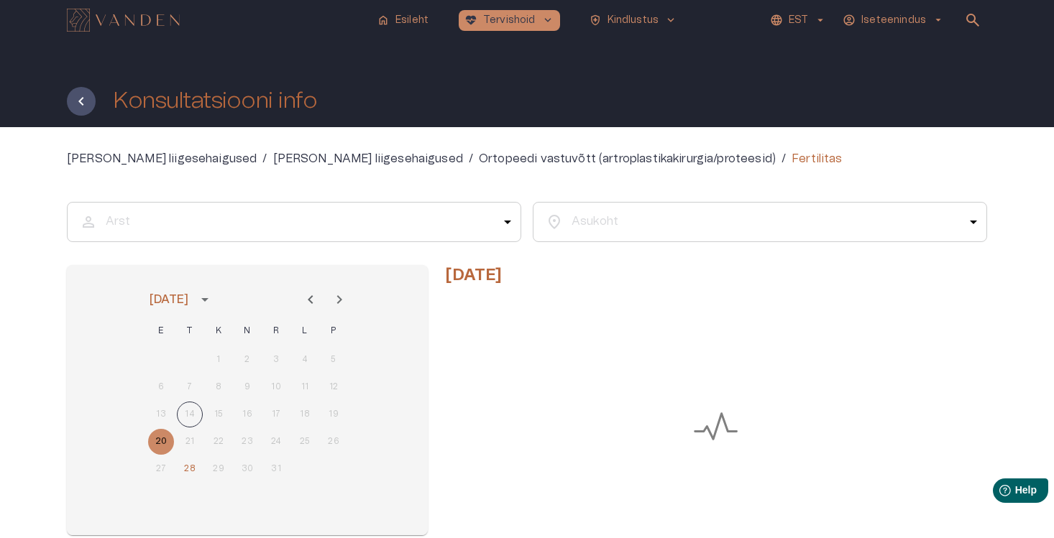
scroll to position [84, 0]
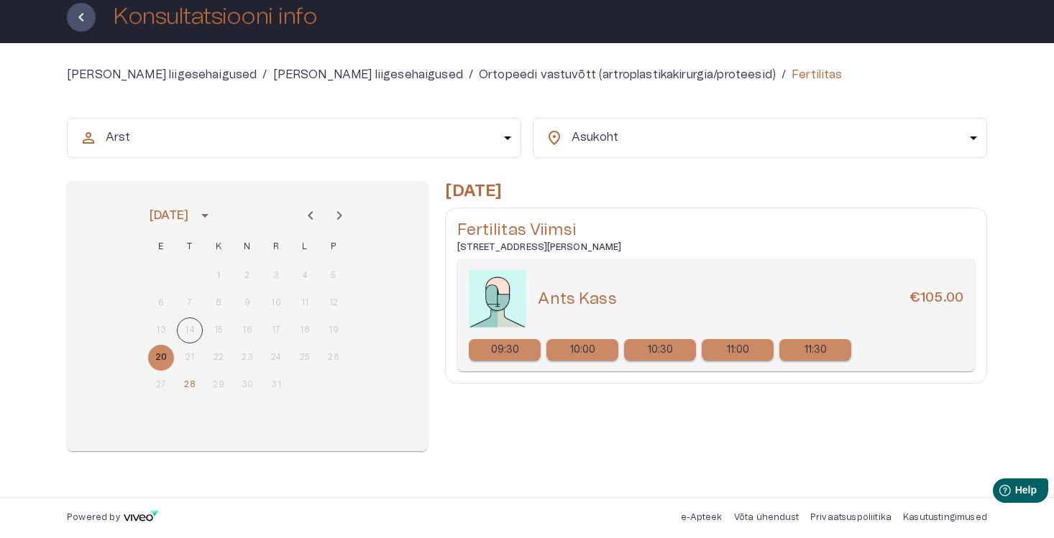
click at [511, 346] on p "09:30" at bounding box center [505, 350] width 29 height 15
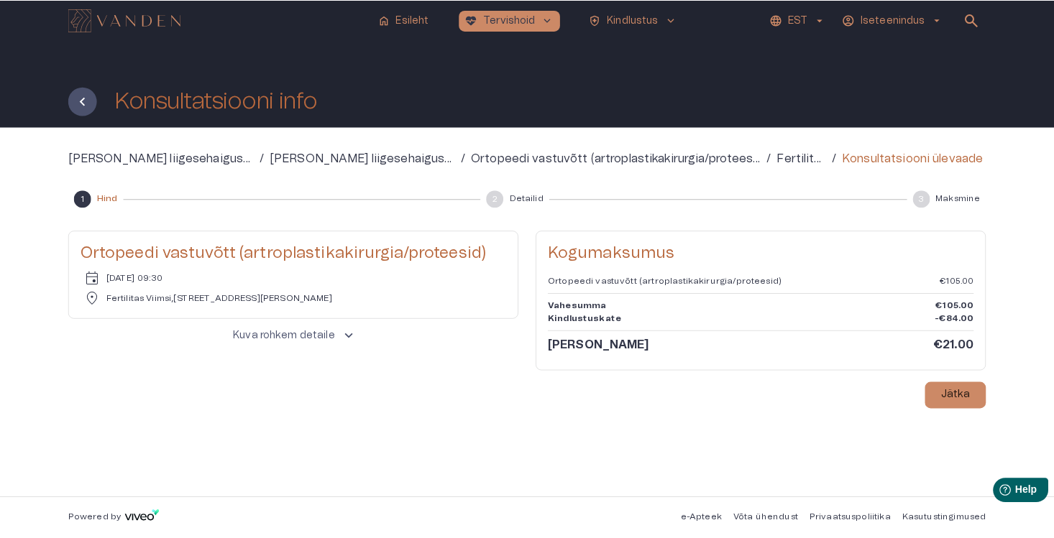
scroll to position [84, 0]
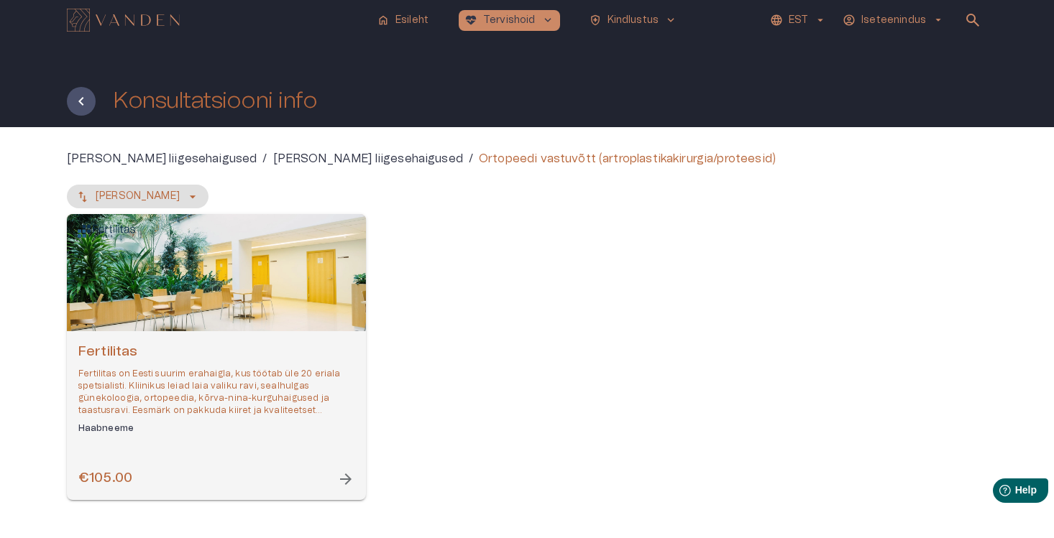
click at [251, 103] on h1 "Konsultatsiooni info" at bounding box center [215, 100] width 204 height 25
click at [262, 111] on h1 "Konsultatsiooni info" at bounding box center [215, 100] width 204 height 25
click at [143, 28] on img "Navigate to homepage" at bounding box center [123, 20] width 113 height 23
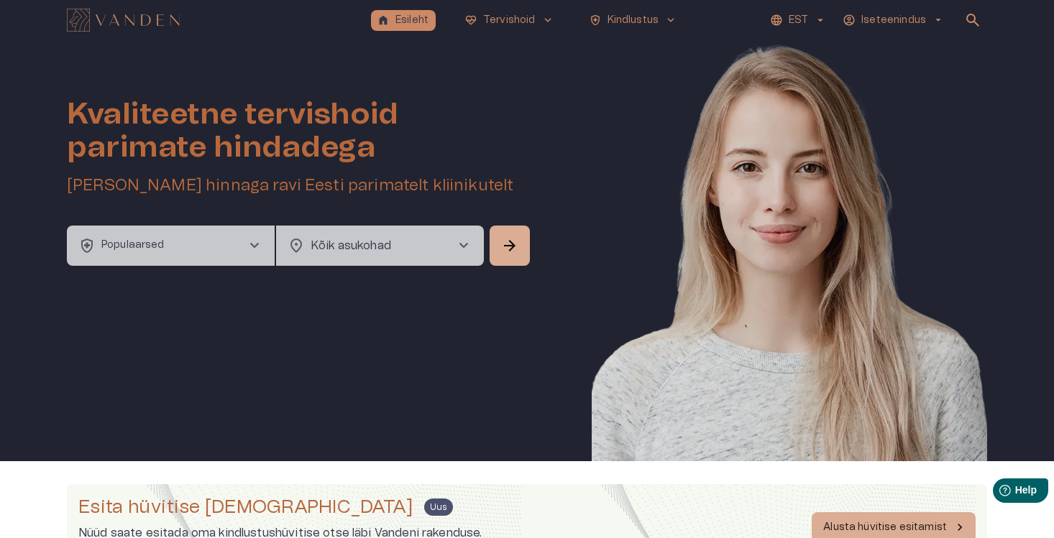
click at [232, 231] on button "health_and_safety Populaarsed chevron_right" at bounding box center [171, 246] width 208 height 40
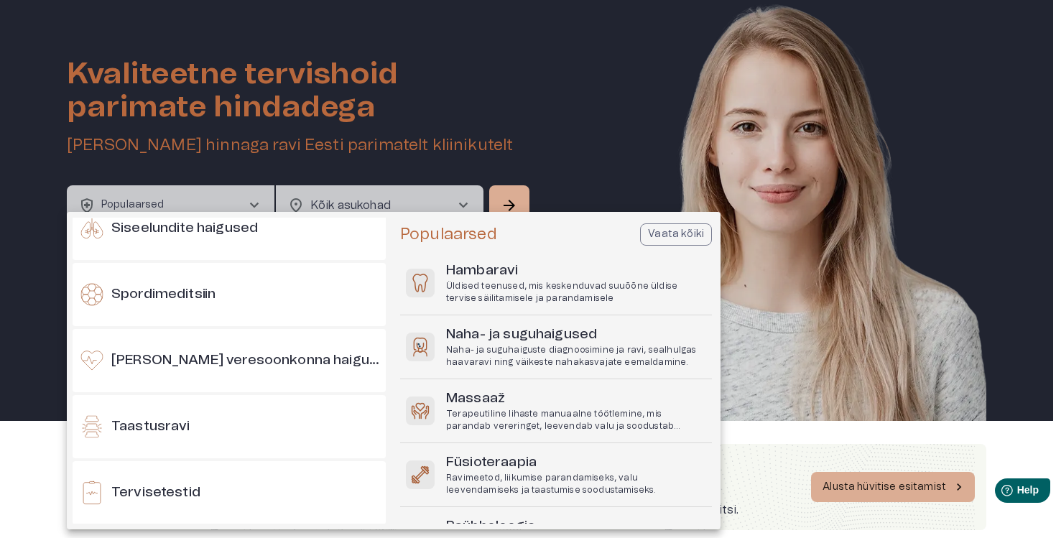
scroll to position [1194, 0]
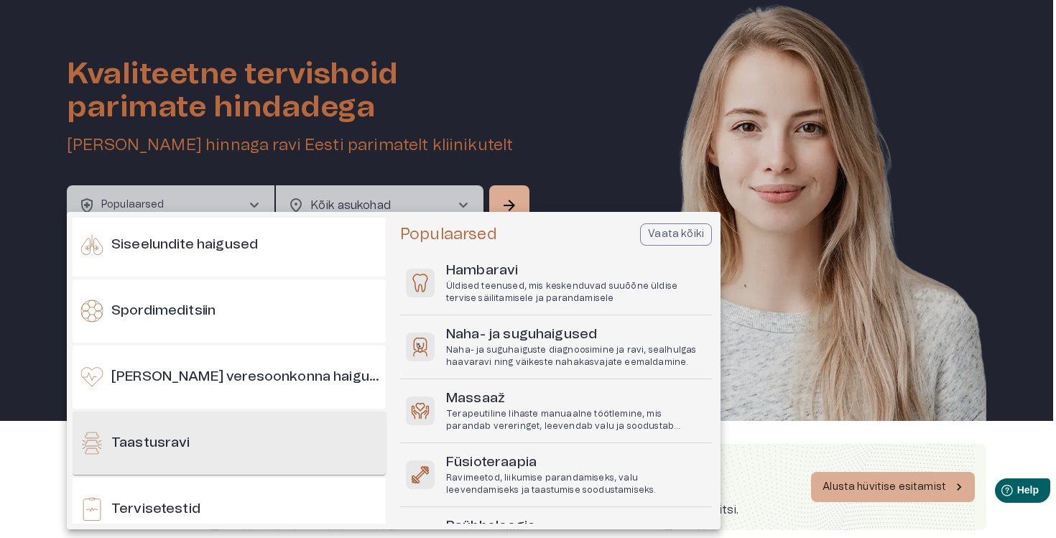
click at [208, 438] on div "Taastusravi" at bounding box center [229, 443] width 313 height 63
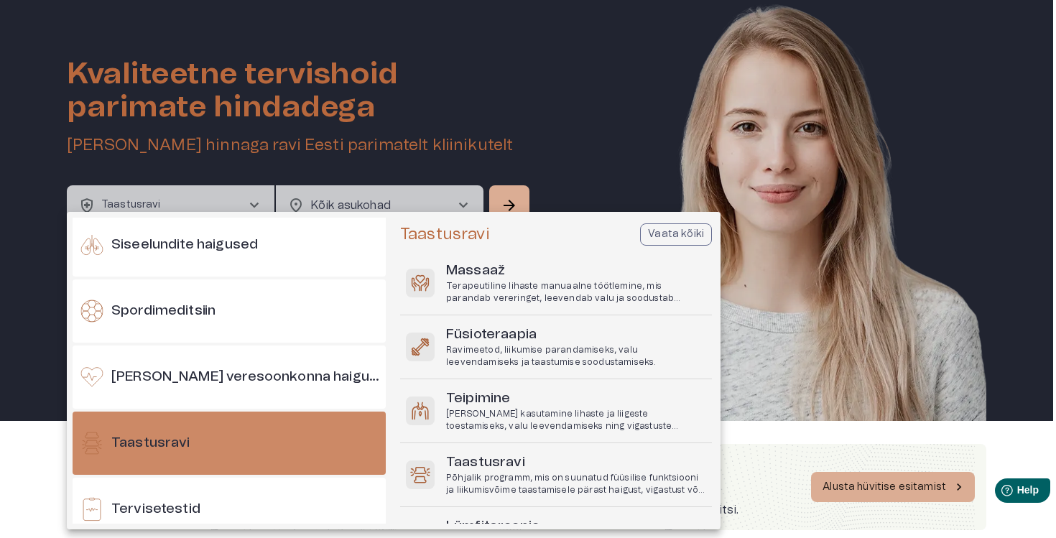
click at [675, 237] on p "Vaata kõiki" at bounding box center [676, 234] width 56 height 15
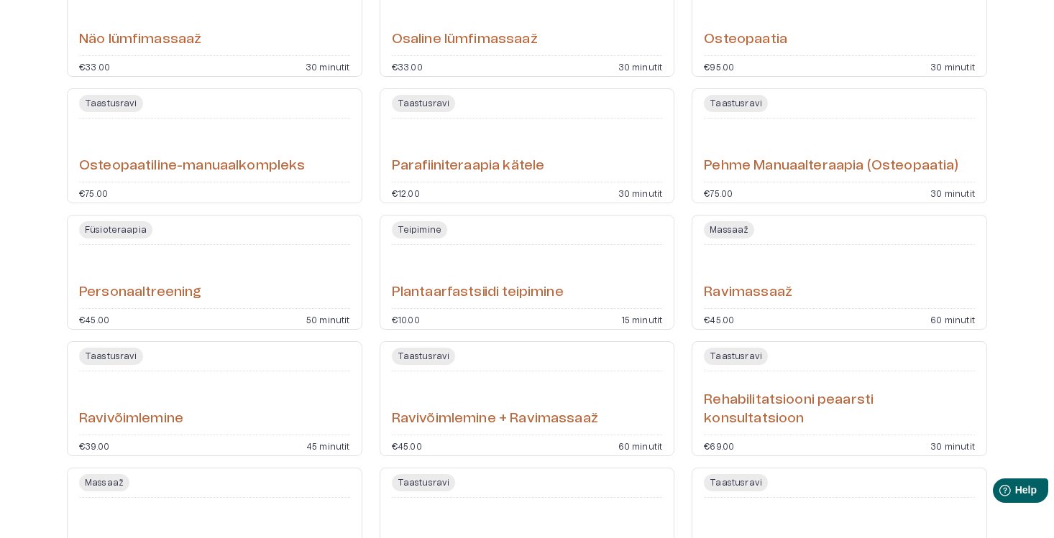
scroll to position [3164, 0]
